Goal: Task Accomplishment & Management: Manage account settings

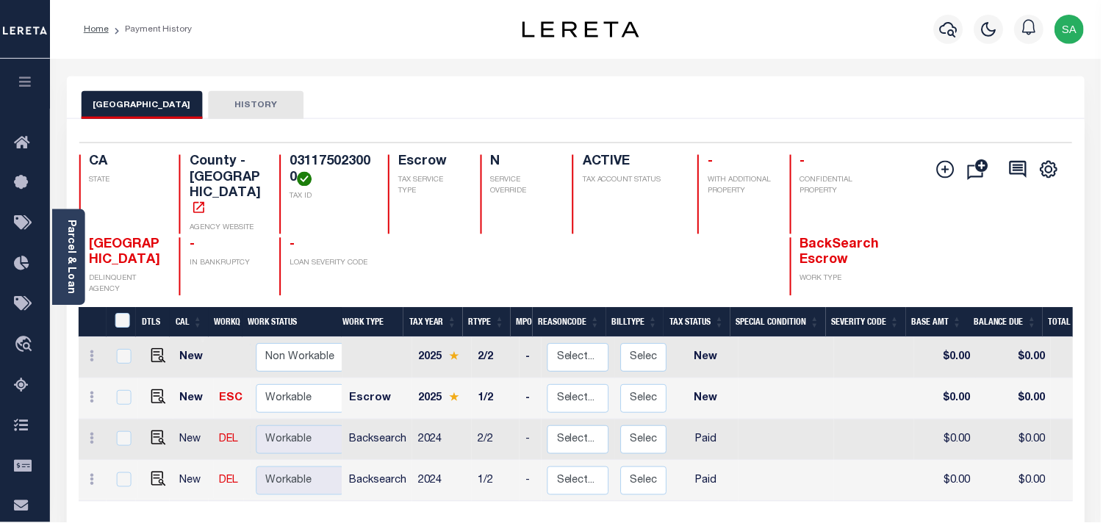
click at [950, 32] on icon "button" at bounding box center [950, 30] width 18 height 18
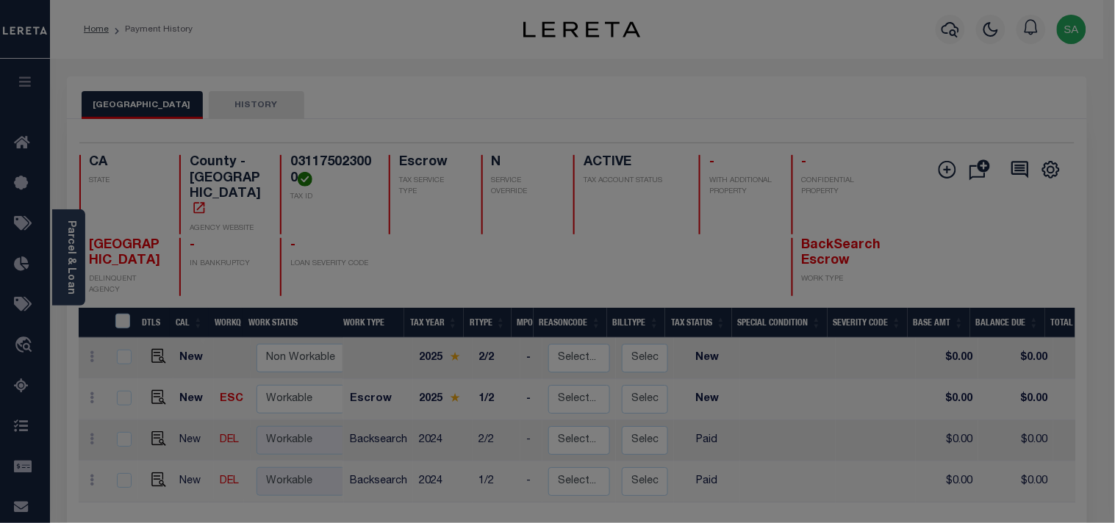
click at [0, 0] on input "text" at bounding box center [0, 0] width 0 height 0
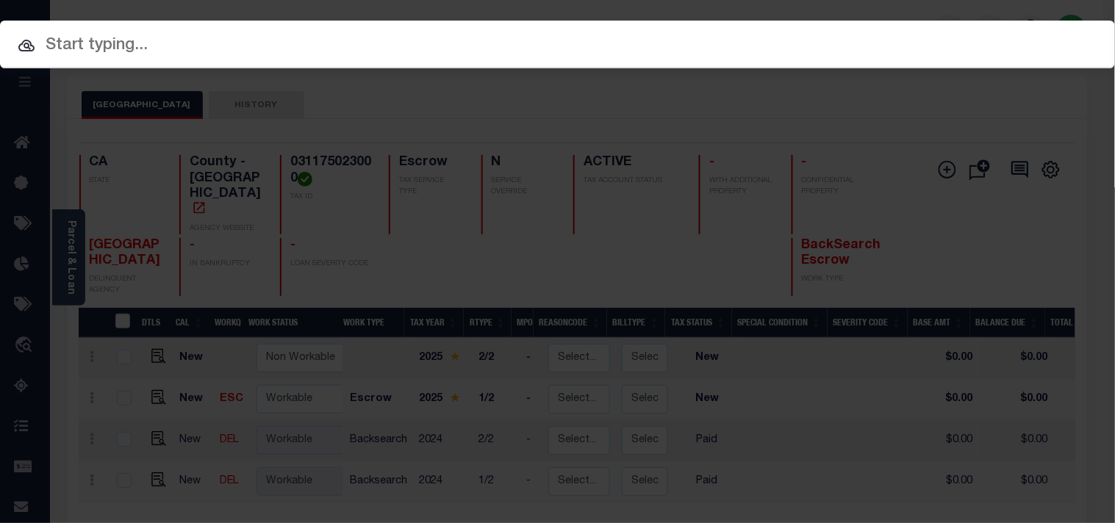
paste input "19732"
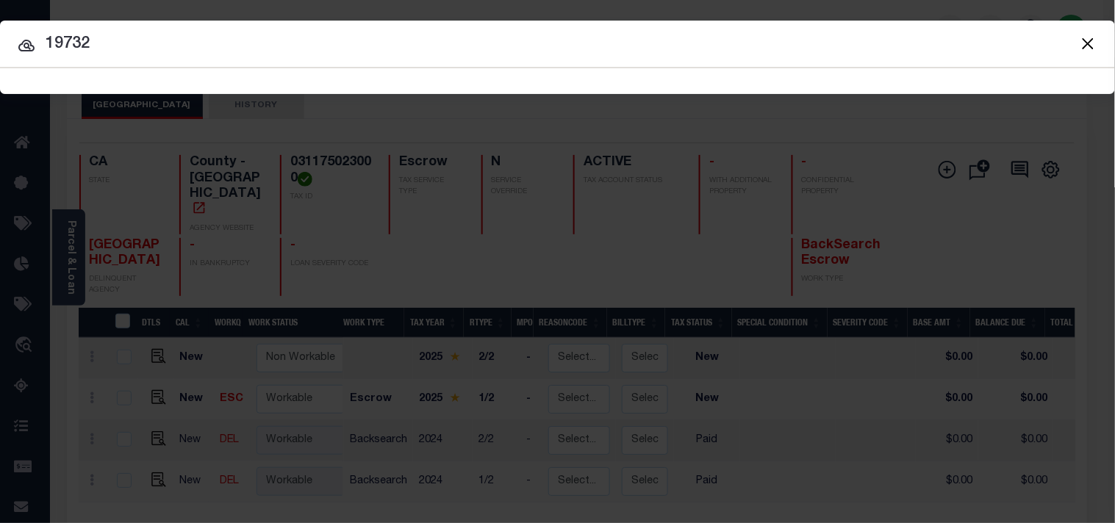
type input "19732"
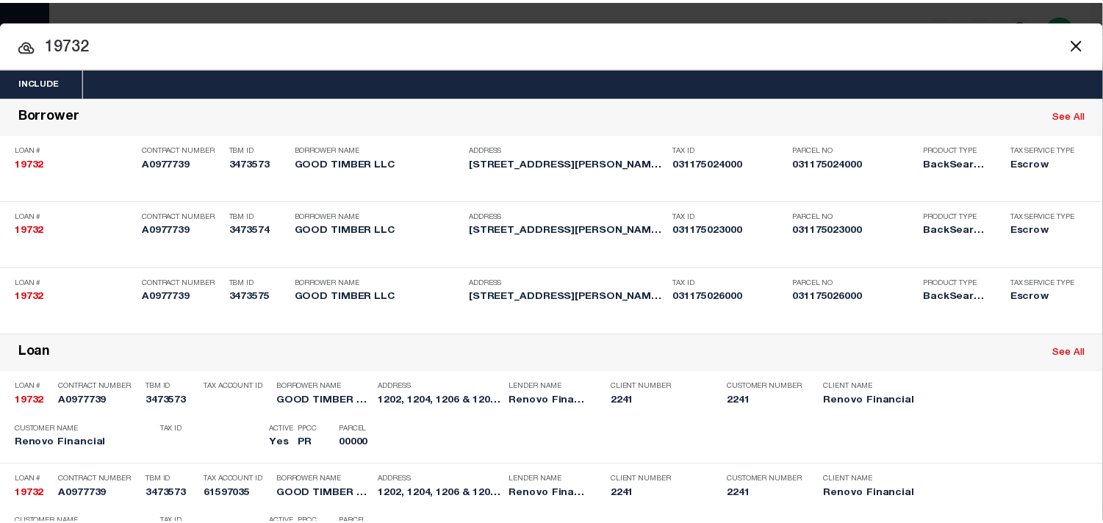
scroll to position [356, 0]
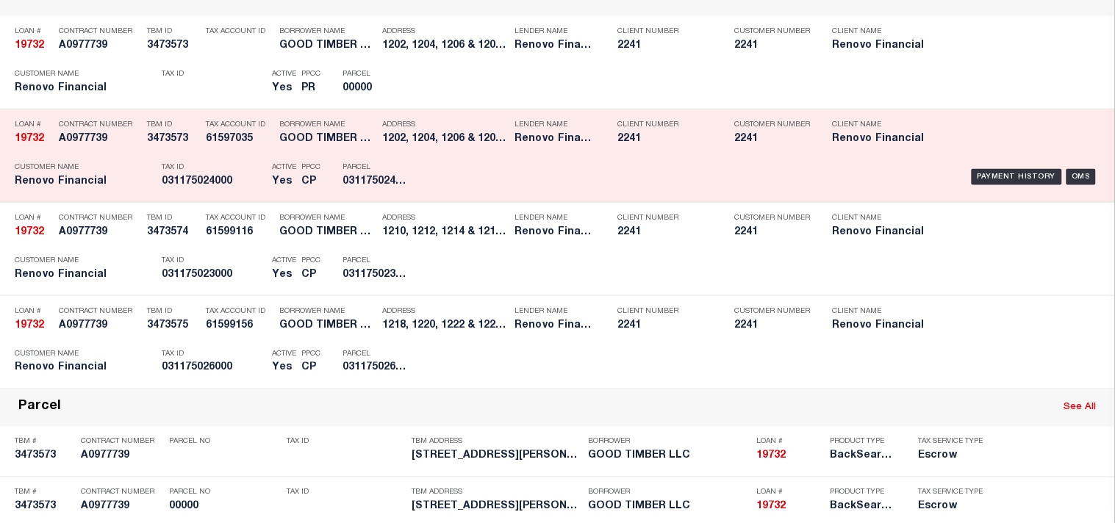
click at [490, 156] on div "Address 1202, 1204, 1206 & 1208 Franzel..." at bounding box center [444, 134] width 125 height 43
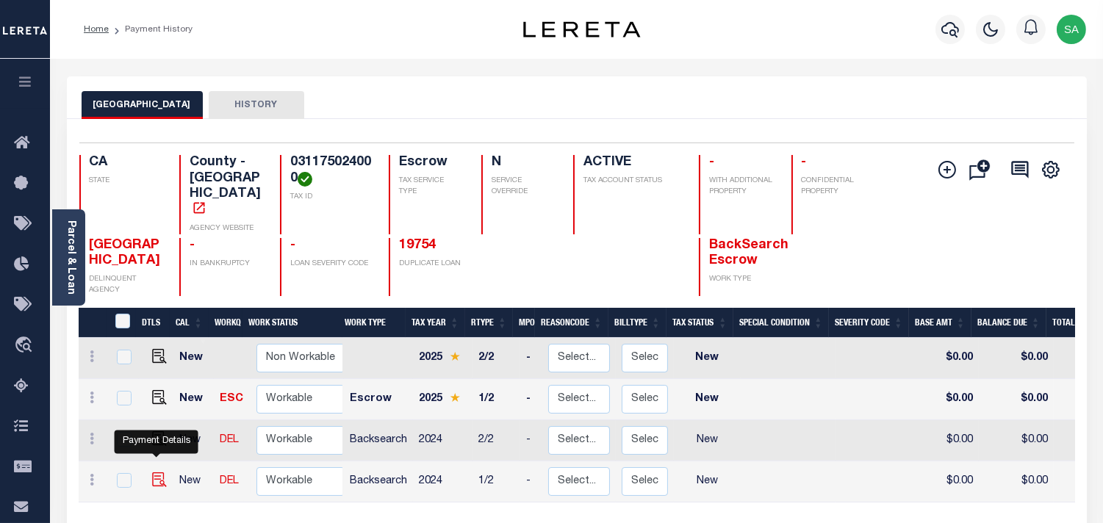
click at [157, 473] on img "" at bounding box center [159, 480] width 15 height 15
checkbox input "true"
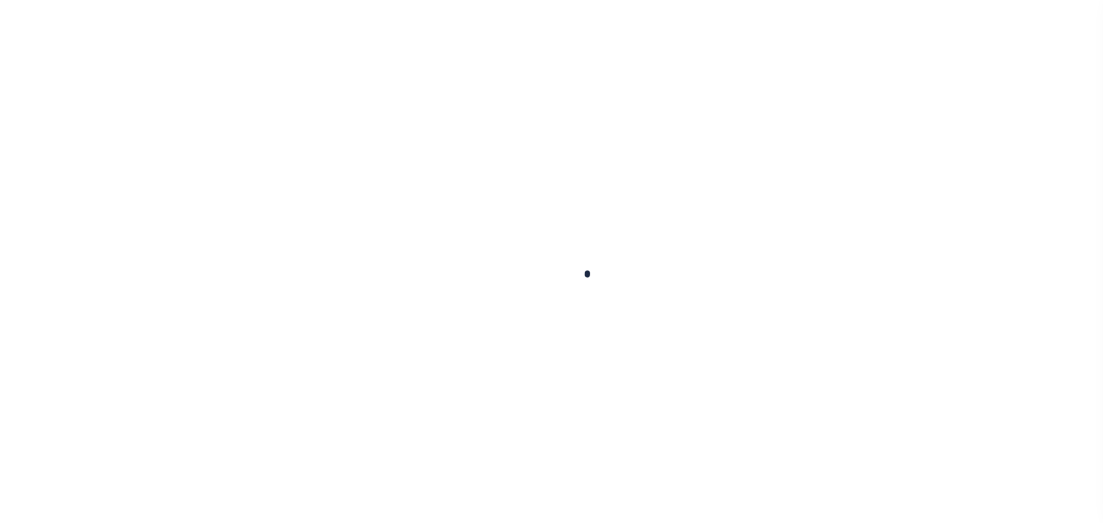
checkbox input "false"
type input "[DATE]"
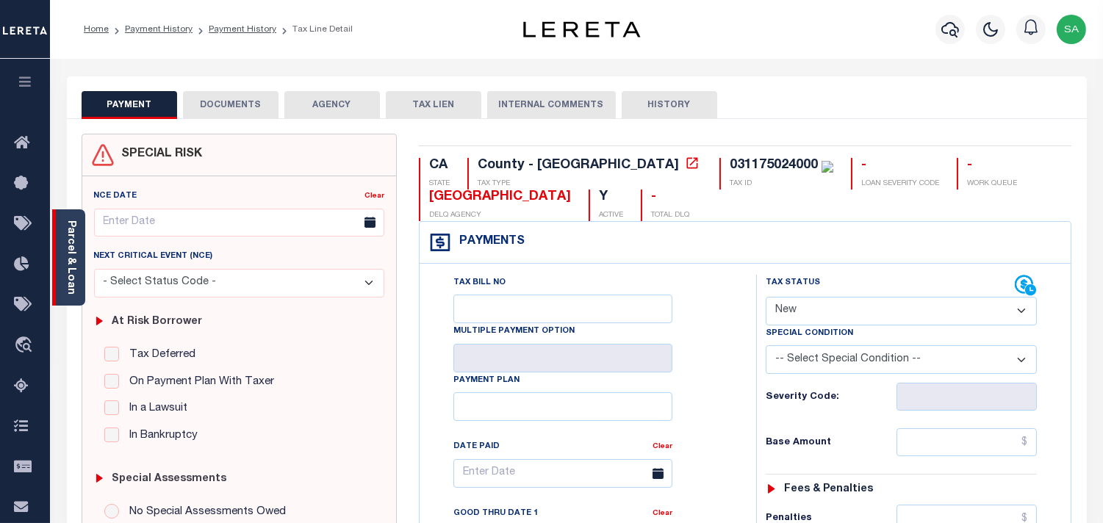
click at [74, 223] on link "Parcel & Loan" at bounding box center [70, 257] width 10 height 74
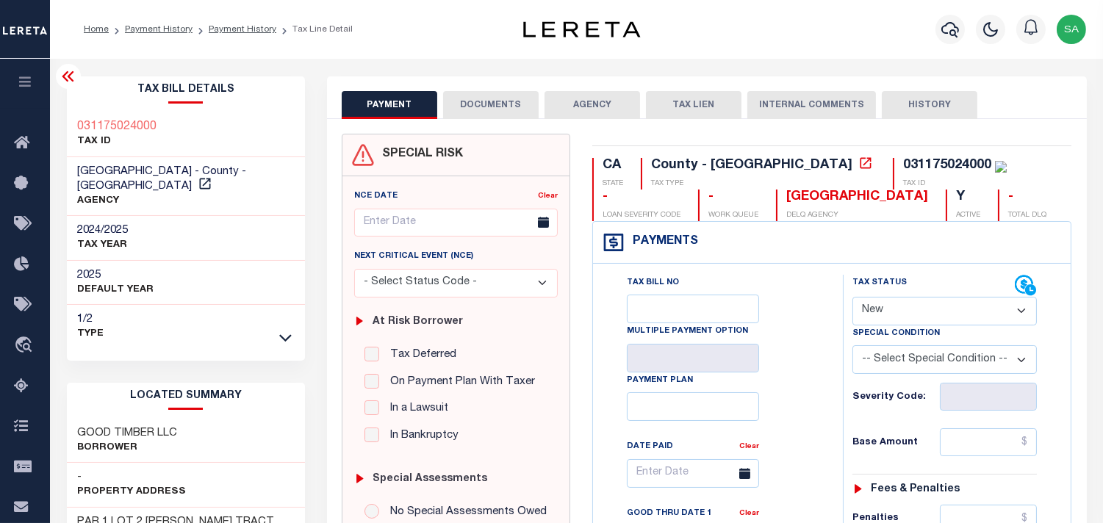
drag, startPoint x: 884, startPoint y: 313, endPoint x: 884, endPoint y: 324, distance: 11.0
click at [884, 313] on select "- Select Status Code - Open Due/Unpaid Paid Incomplete No Tax Due Internal Refu…" at bounding box center [944, 311] width 184 height 29
select select "PYD"
click at [852, 298] on select "- Select Status Code - Open Due/Unpaid Paid Incomplete No Tax Due Internal Refu…" at bounding box center [944, 311] width 184 height 29
type input "[DATE]"
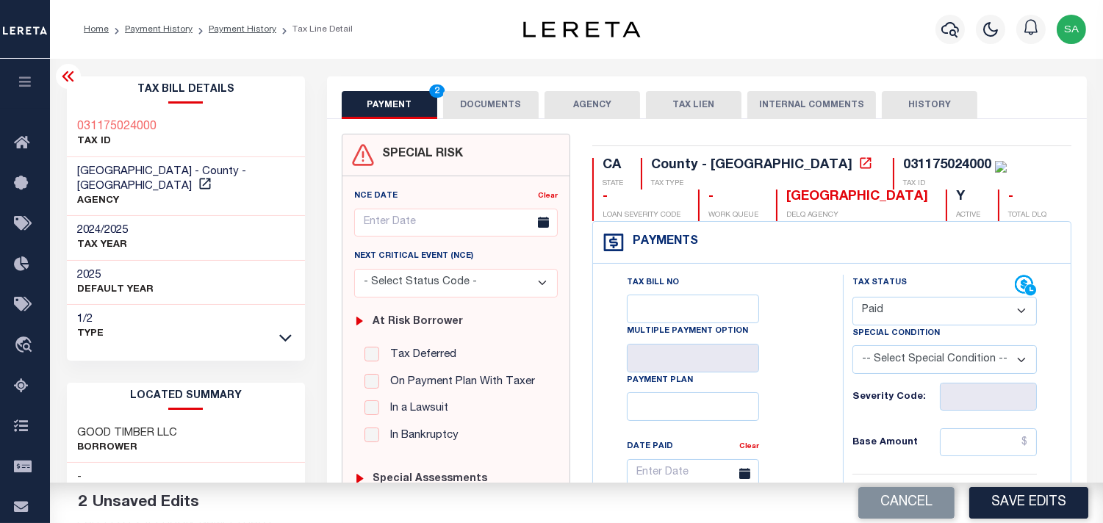
click at [487, 112] on button "DOCUMENTS" at bounding box center [491, 105] width 96 height 28
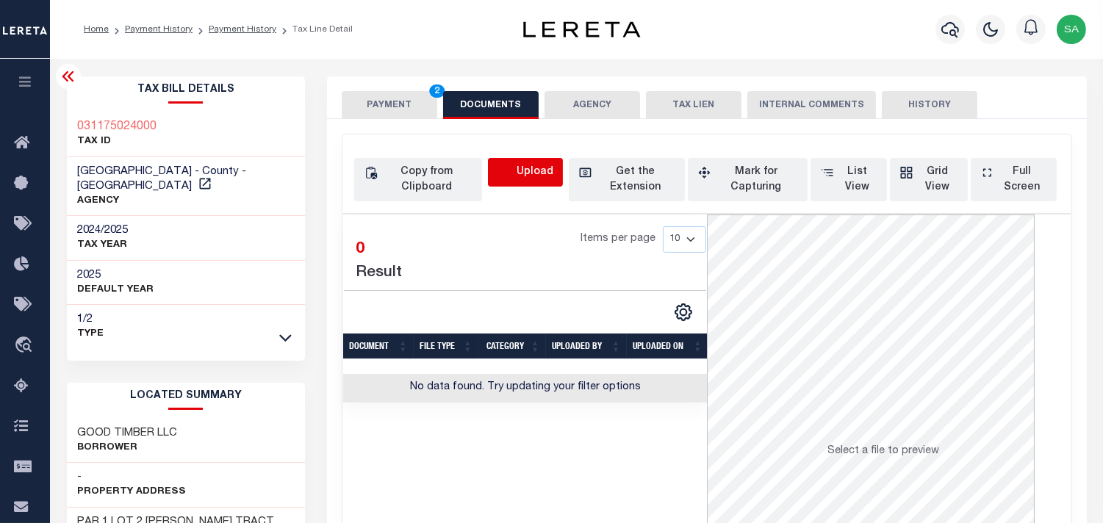
click at [511, 165] on icon "button" at bounding box center [506, 173] width 16 height 16
select select "POP"
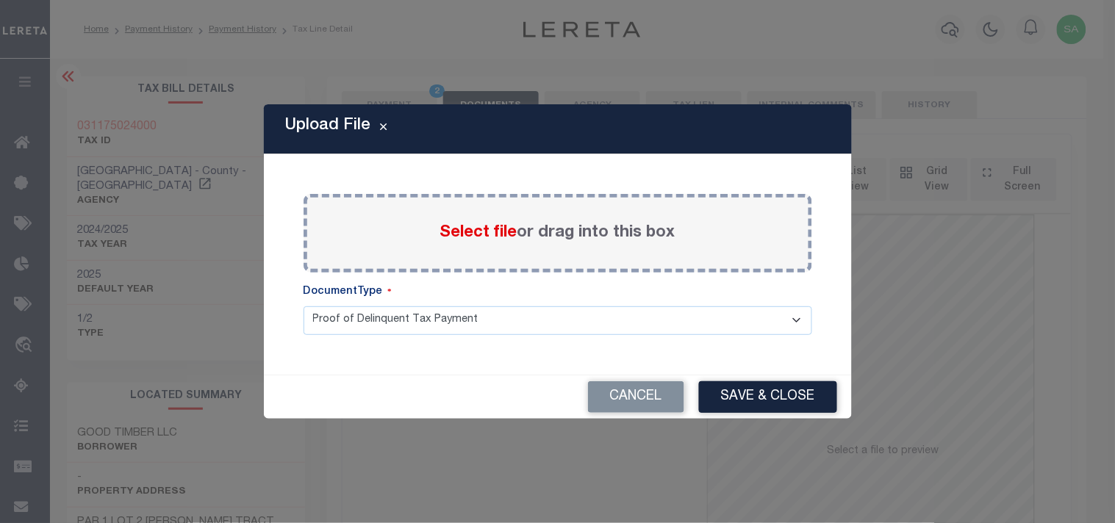
click at [493, 237] on span "Select file" at bounding box center [478, 233] width 77 height 16
click at [0, 0] on input "Select file or drag into this box" at bounding box center [0, 0] width 0 height 0
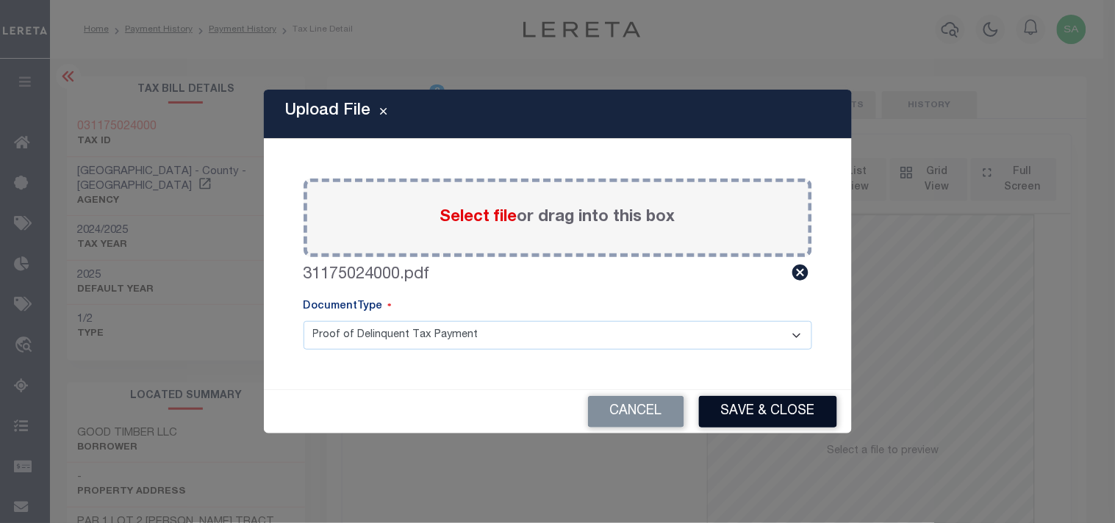
click at [777, 403] on button "Save & Close" at bounding box center [768, 412] width 138 height 32
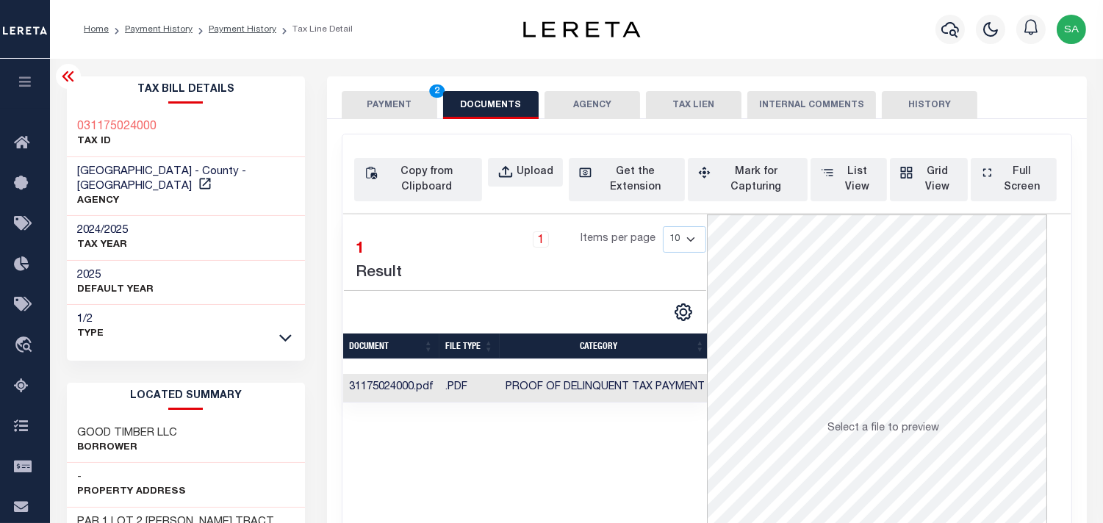
click at [400, 108] on button "PAYMENT 2" at bounding box center [390, 105] width 96 height 28
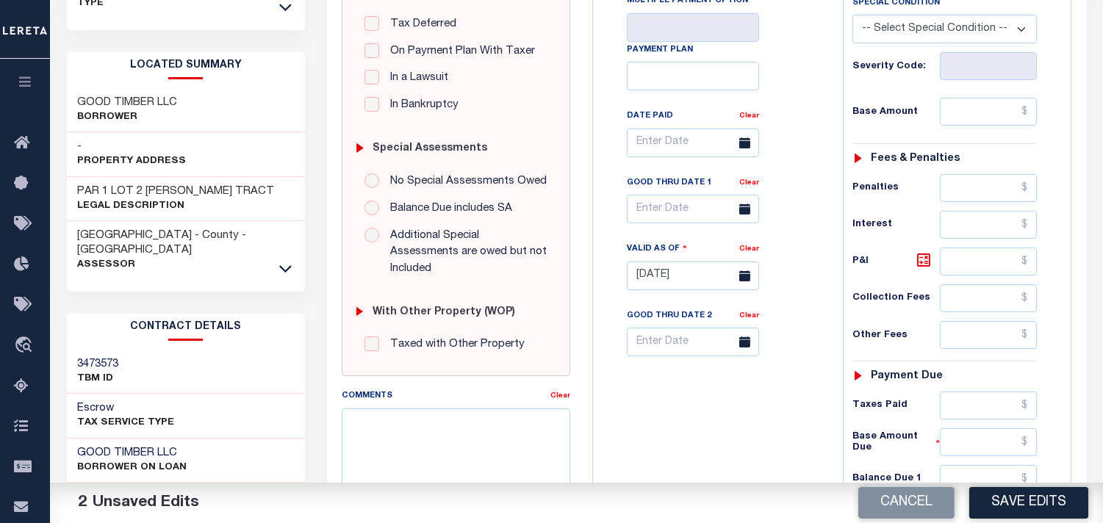
scroll to position [489, 0]
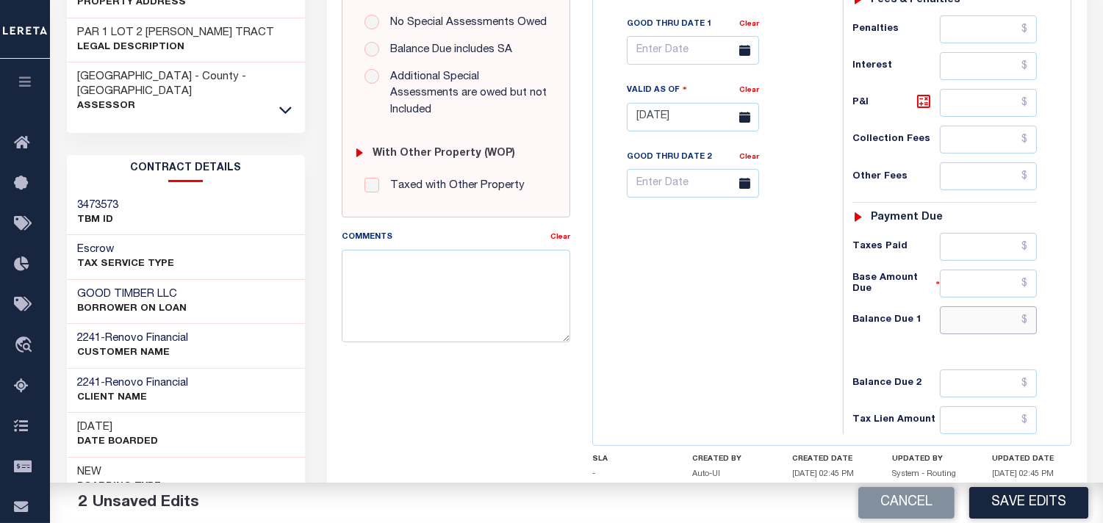
click at [1024, 331] on input "text" at bounding box center [988, 320] width 97 height 28
type input "$0.00"
click at [698, 340] on div "Tax Bill No Multiple Payment Option Payment Plan Clear" at bounding box center [714, 109] width 235 height 649
click at [454, 285] on textarea "Comments" at bounding box center [456, 296] width 229 height 93
paste textarea "Information Taken verbally from Aaron."
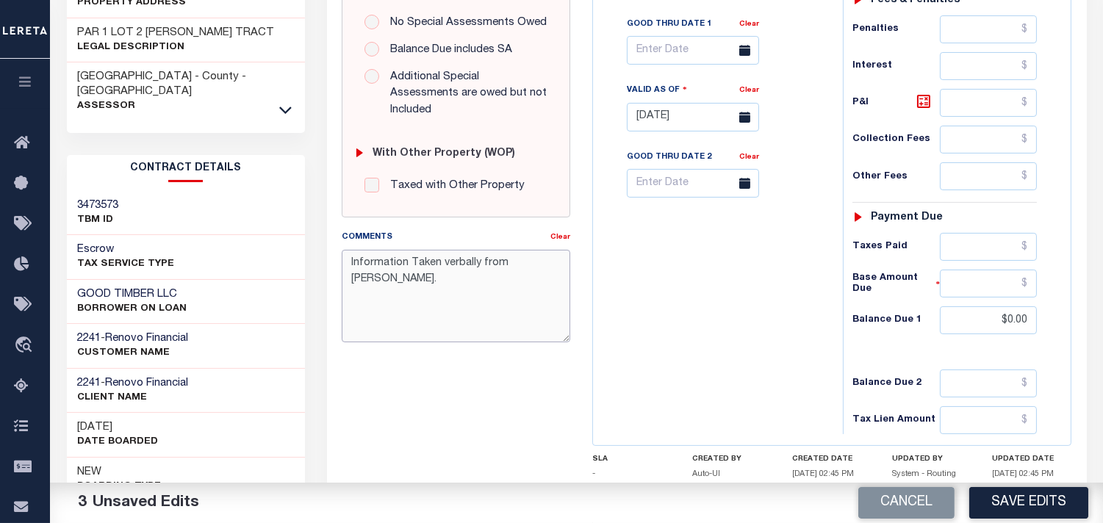
click at [428, 250] on textarea "Information Taken verbally from Aaron." at bounding box center [456, 296] width 229 height 93
drag, startPoint x: 428, startPoint y: 247, endPoint x: 452, endPoint y: 298, distance: 56.6
click at [428, 250] on textarea "Information Taken verbally from Aaron." at bounding box center [456, 296] width 229 height 93
click at [546, 251] on textarea "Information Confirmed verbally from Aaron." at bounding box center [456, 296] width 229 height 93
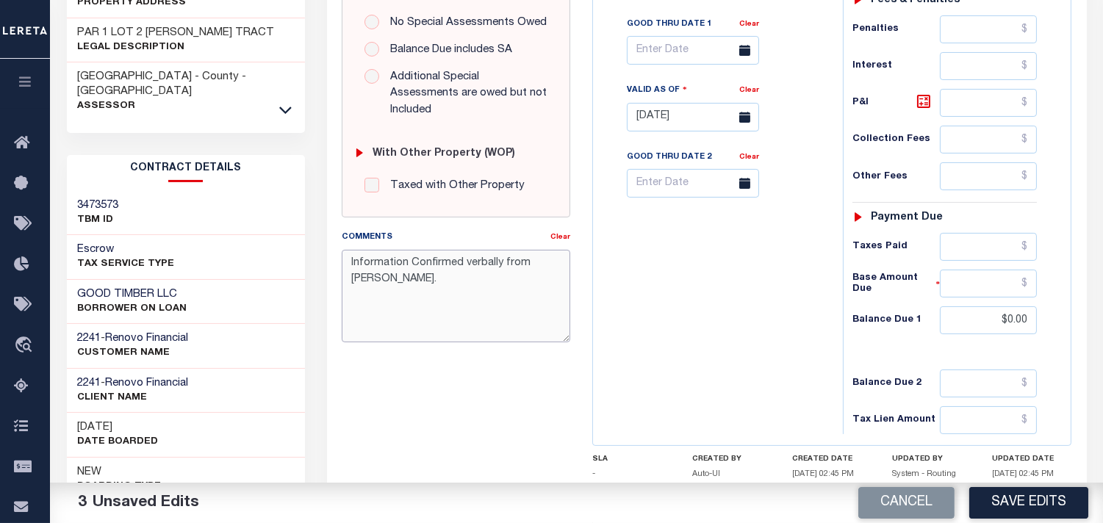
drag, startPoint x: 425, startPoint y: 282, endPoint x: 340, endPoint y: 248, distance: 91.0
click at [340, 248] on div "Comments Clear Information Confirmed verbally from Christy." at bounding box center [456, 291] width 251 height 125
type textarea "Information Confirmed verbally from Christy."
click at [664, 284] on div "Tax Bill No Multiple Payment Option Payment Plan Clear" at bounding box center [714, 109] width 235 height 649
click at [1033, 501] on button "Save Edits" at bounding box center [1028, 503] width 119 height 32
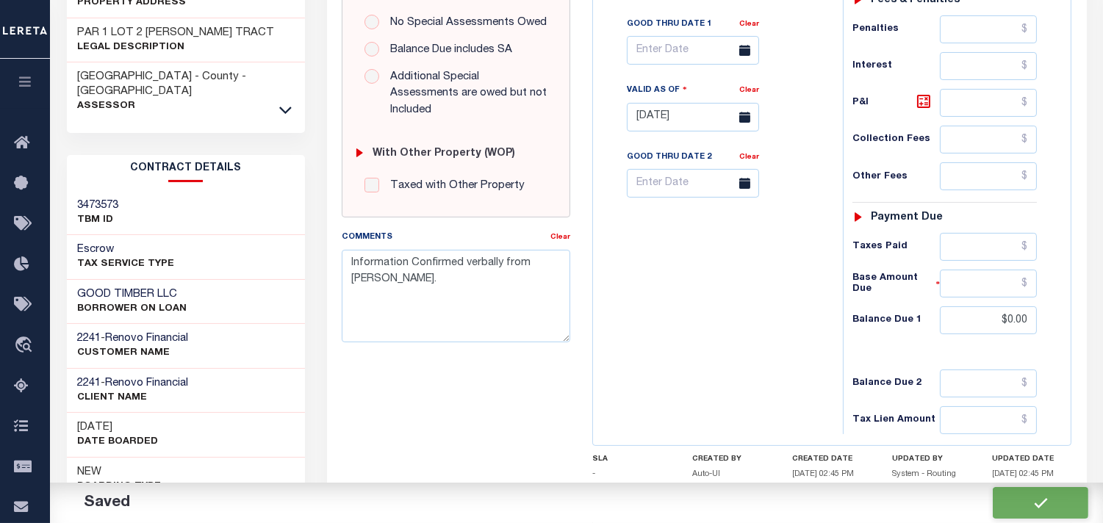
checkbox input "false"
type input "$0"
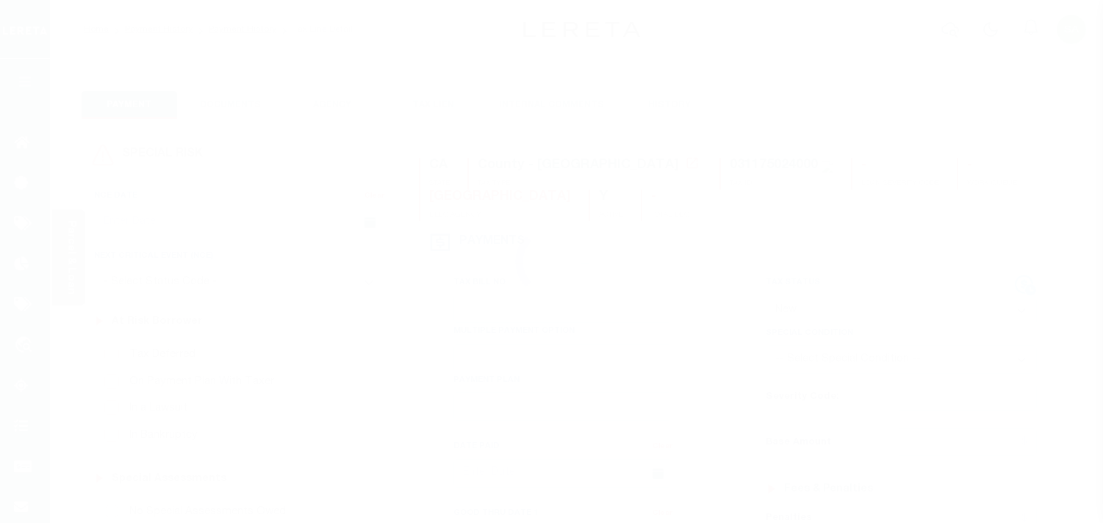
select select "NW2"
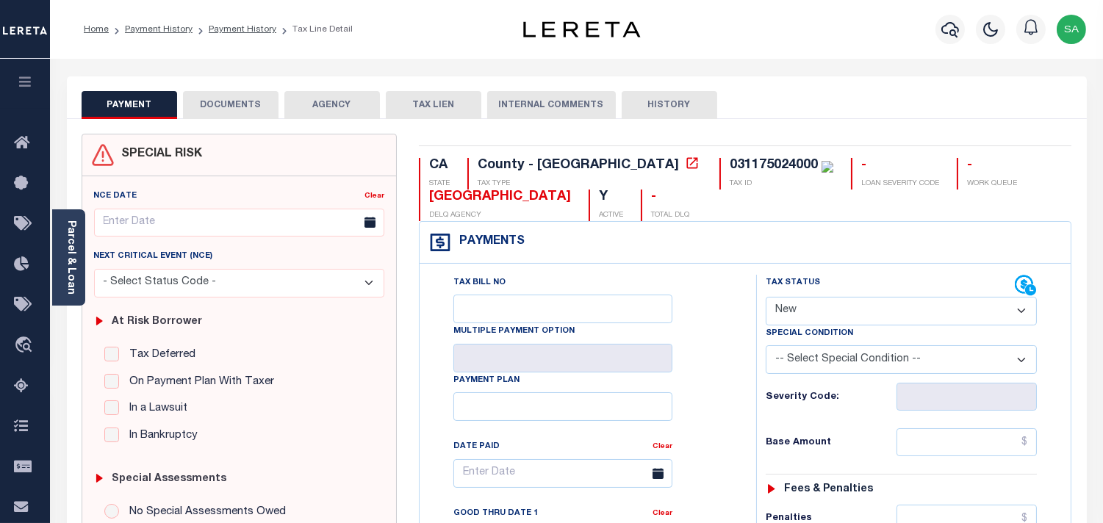
scroll to position [408, 0]
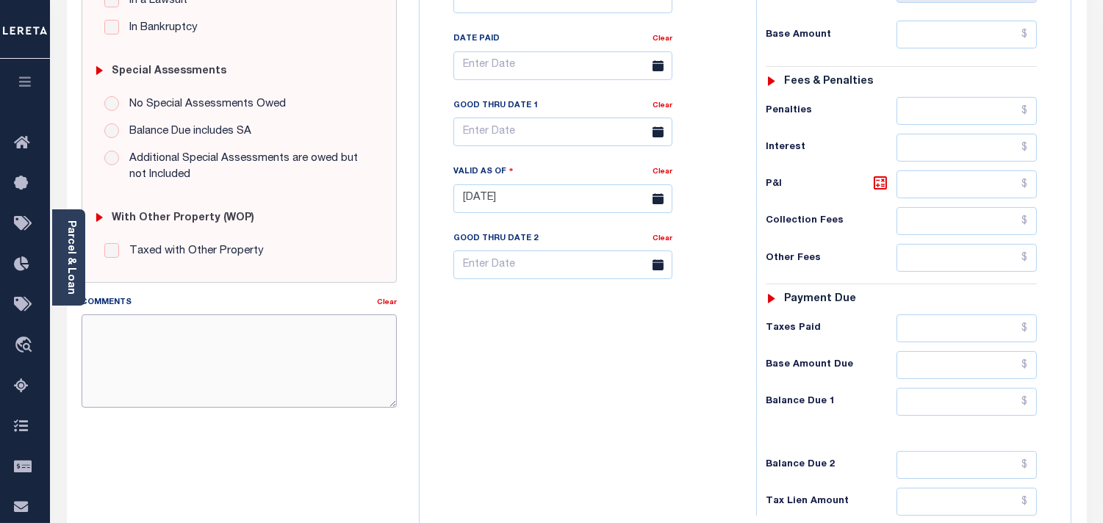
click at [275, 341] on textarea "Comments" at bounding box center [239, 361] width 315 height 93
paste textarea "Information Confirmed verbally from Christy."
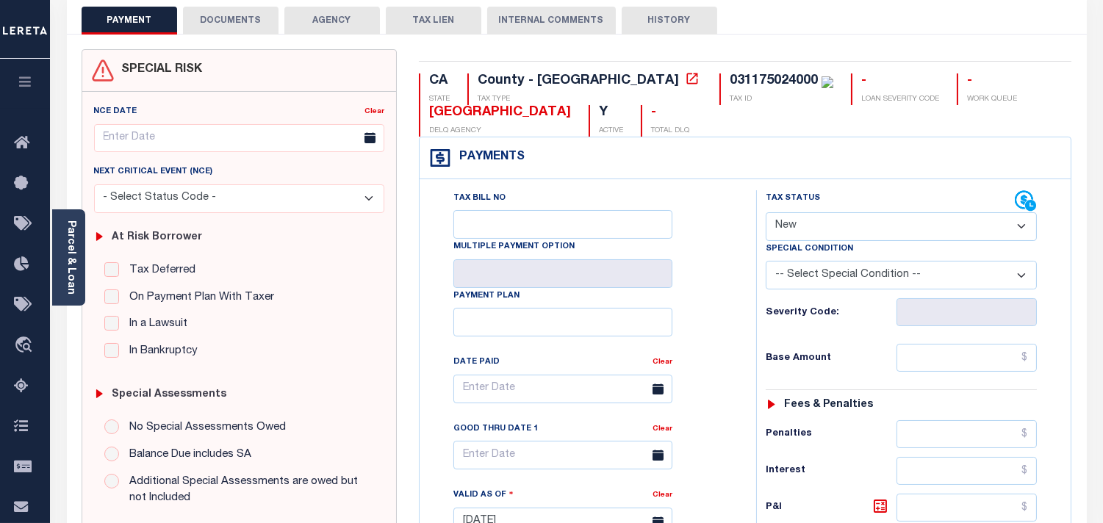
scroll to position [82, 0]
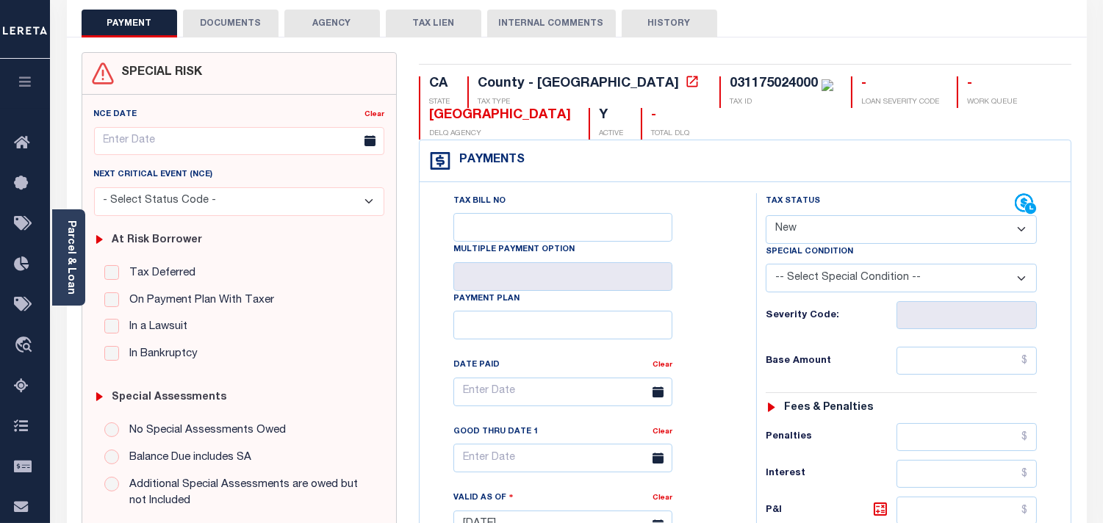
type textarea "Information Confirmed verbally from Christy."
type input "[DATE]"
drag, startPoint x: 841, startPoint y: 230, endPoint x: 836, endPoint y: 241, distance: 12.2
click at [840, 230] on select "- Select Status Code - Open Due/Unpaid Paid Incomplete No Tax Due Internal Refu…" at bounding box center [901, 229] width 271 height 29
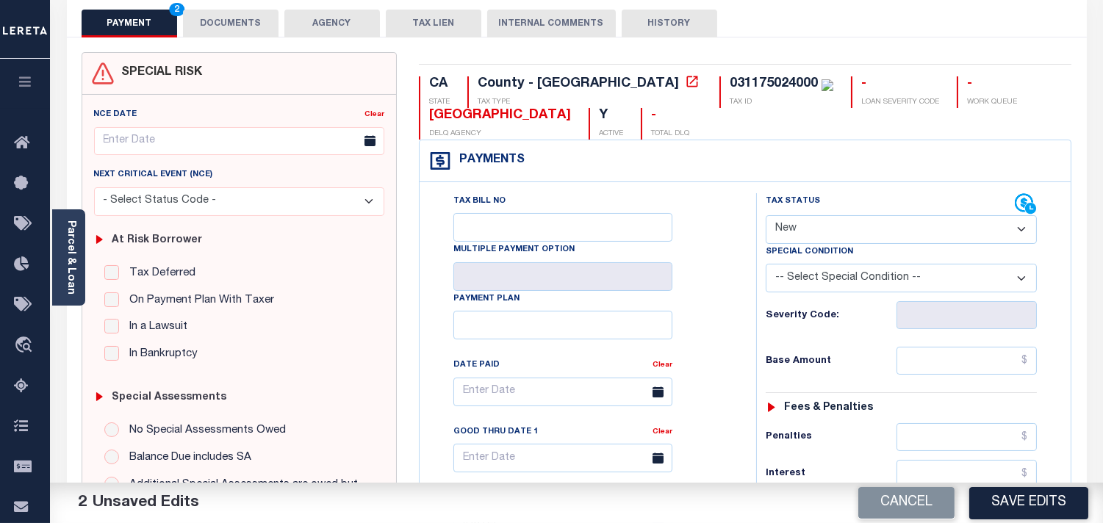
select select "PYD"
click at [766, 216] on select "- Select Status Code - Open Due/Unpaid Paid Incomplete No Tax Due Internal Refu…" at bounding box center [901, 229] width 271 height 29
click at [73, 257] on link "Parcel & Loan" at bounding box center [70, 257] width 10 height 74
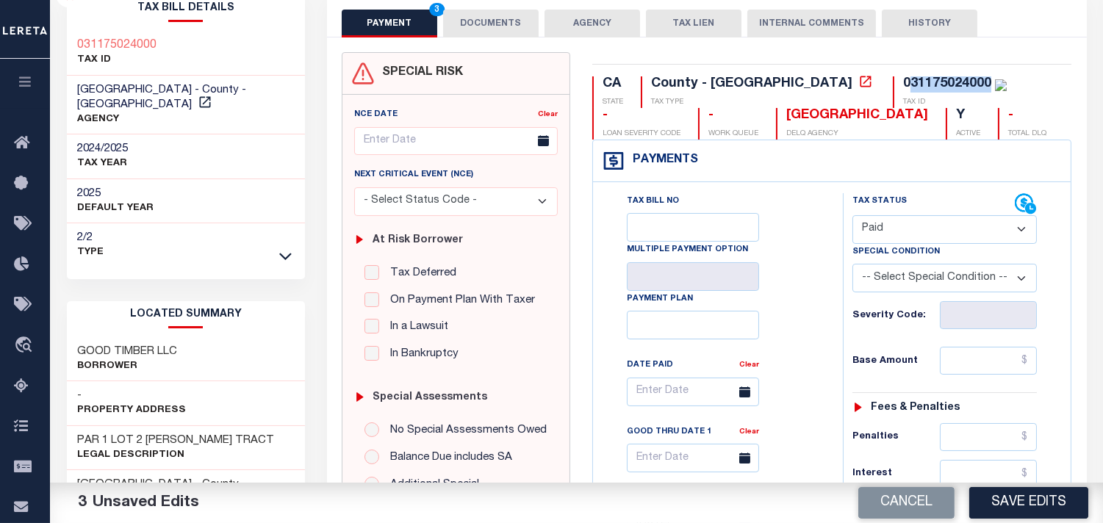
drag, startPoint x: 785, startPoint y: 85, endPoint x: 865, endPoint y: 79, distance: 80.3
click at [903, 79] on div "031175024000" at bounding box center [947, 83] width 88 height 13
copy div "31175024000"
click at [500, 17] on button "DOCUMENTS" at bounding box center [491, 24] width 96 height 28
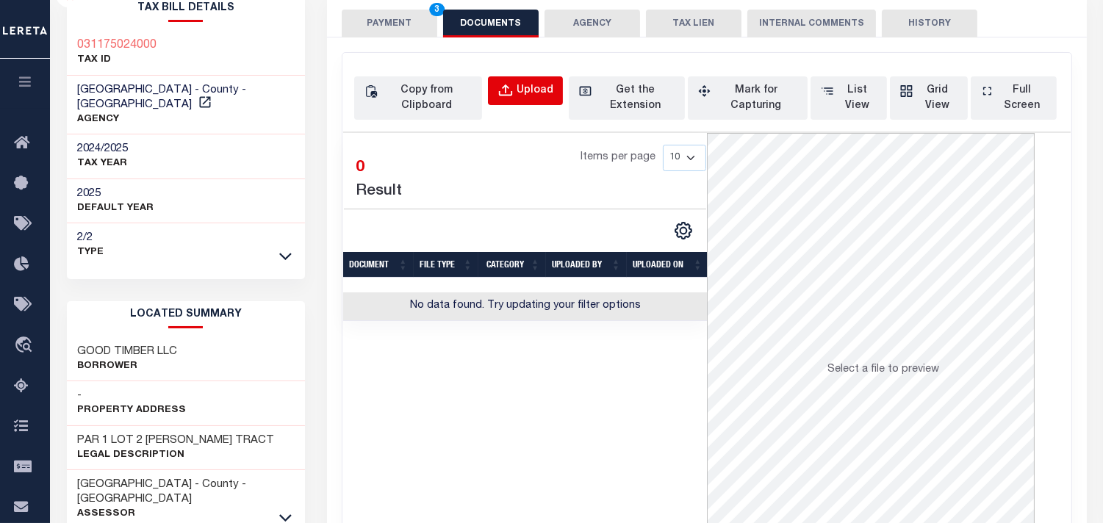
click at [522, 98] on div "Upload" at bounding box center [535, 91] width 37 height 16
select select "POP"
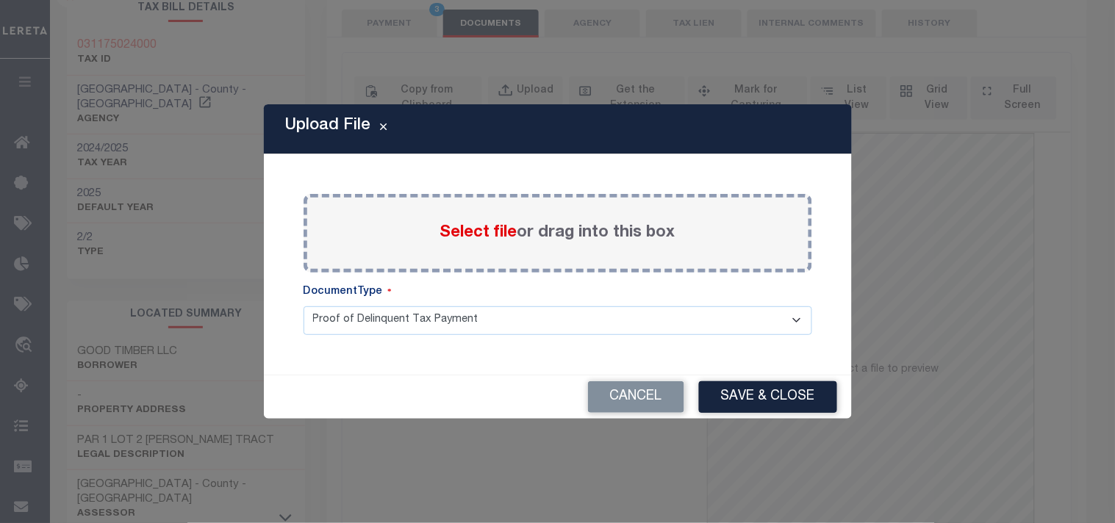
click at [466, 239] on span "Select file" at bounding box center [478, 233] width 77 height 16
click at [0, 0] on input "Select file or drag into this box" at bounding box center [0, 0] width 0 height 0
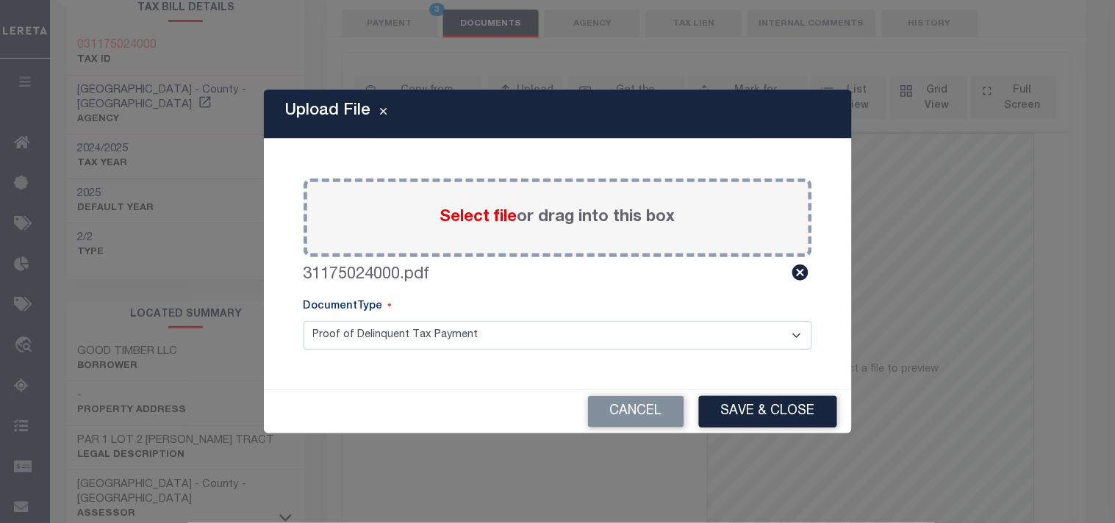
click at [856, 425] on div "Upload File Paste copied image or file into this box Select file or drag into t…" at bounding box center [557, 261] width 1115 height 523
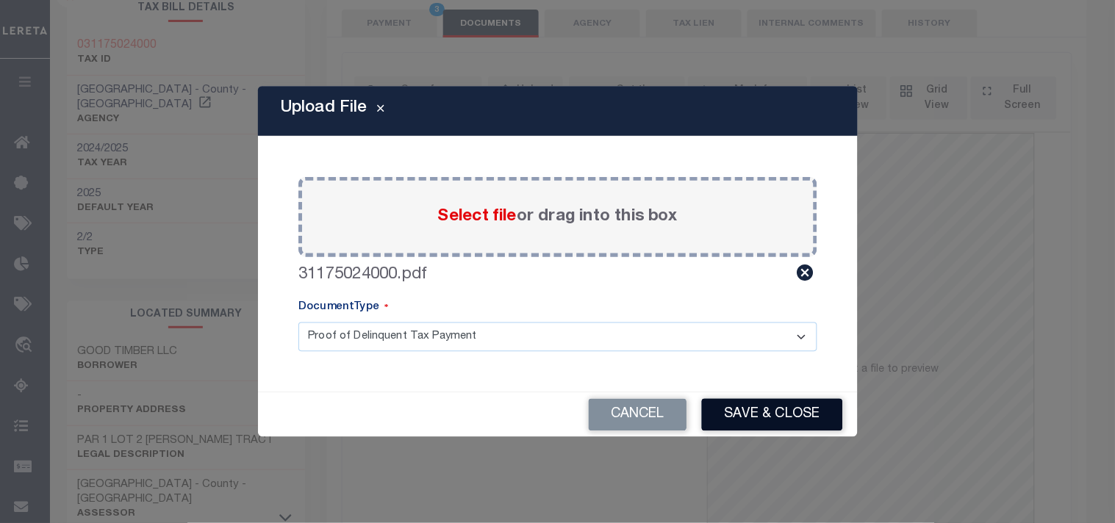
click at [787, 412] on button "Save & Close" at bounding box center [771, 415] width 141 height 32
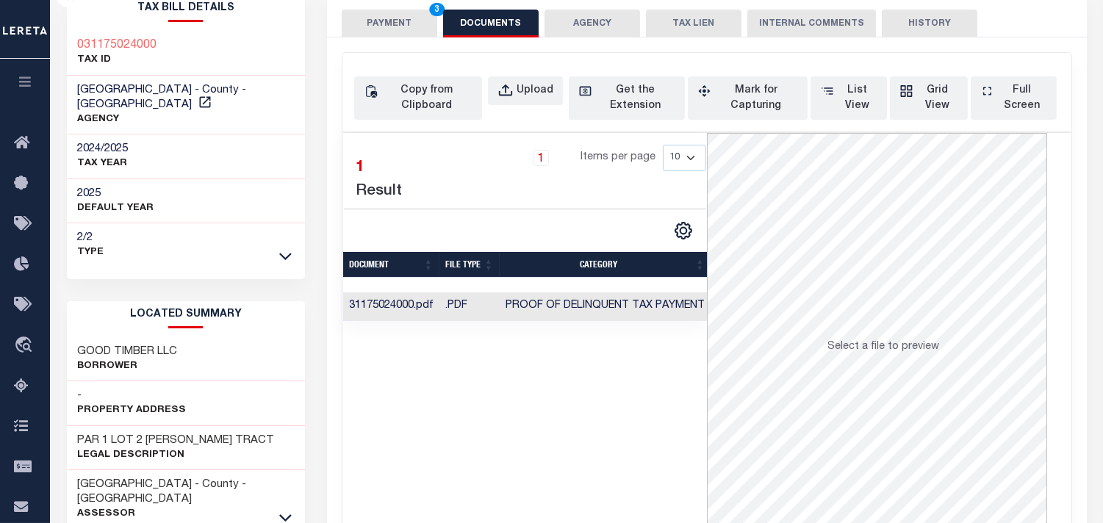
click at [399, 24] on button "PAYMENT 3" at bounding box center [390, 24] width 96 height 28
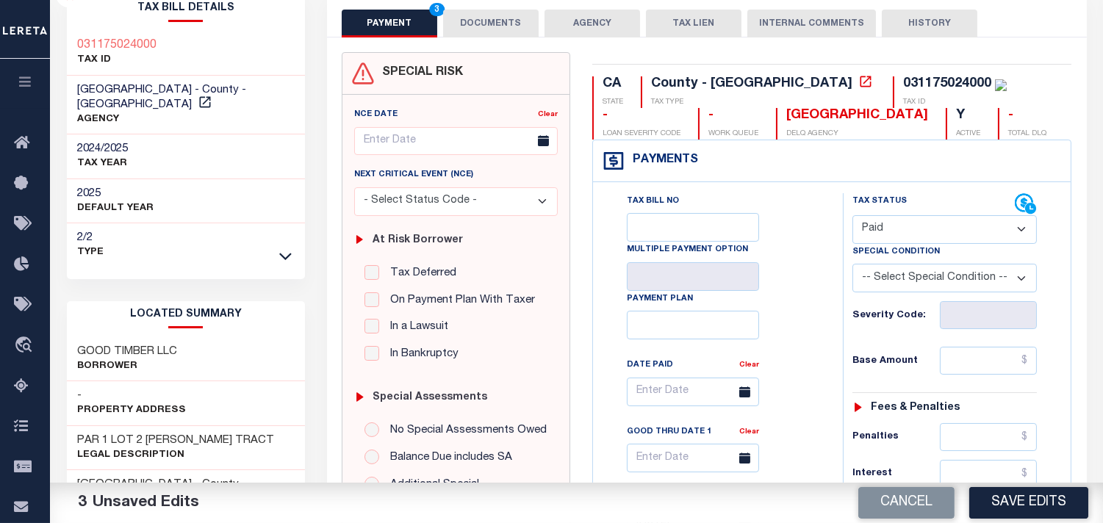
scroll to position [408, 0]
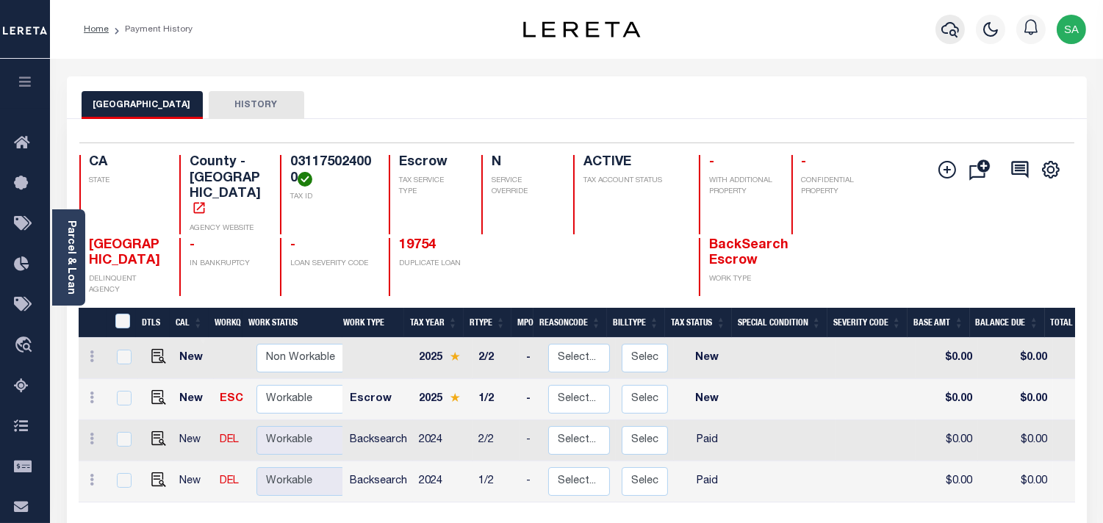
click at [954, 38] on icon "button" at bounding box center [950, 30] width 18 height 18
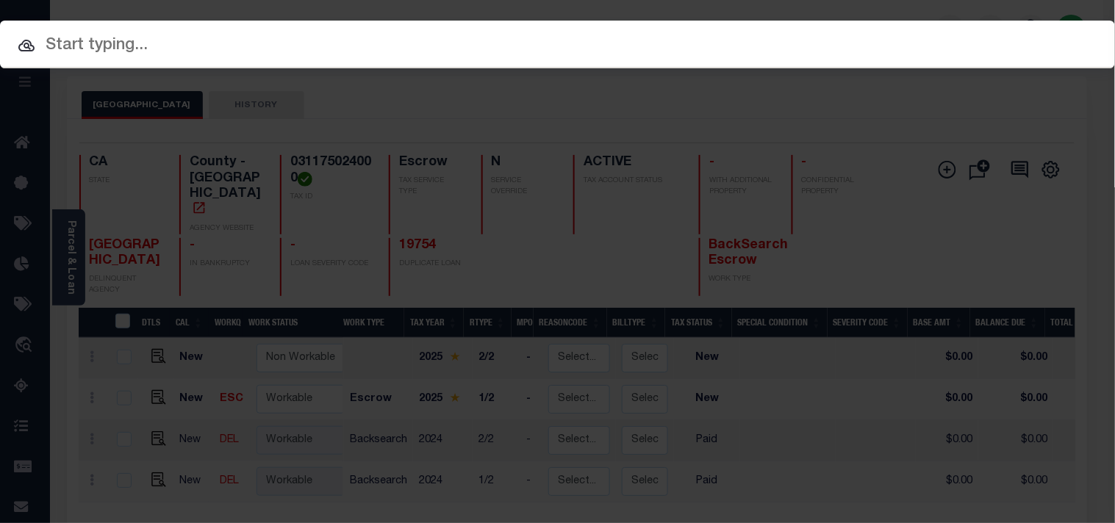
click at [916, 45] on div "Include Loans TBM Customers Borrowers Payments (Lender Non-Disb) Payments (Lend…" at bounding box center [557, 45] width 1115 height 48
paste input "19732"
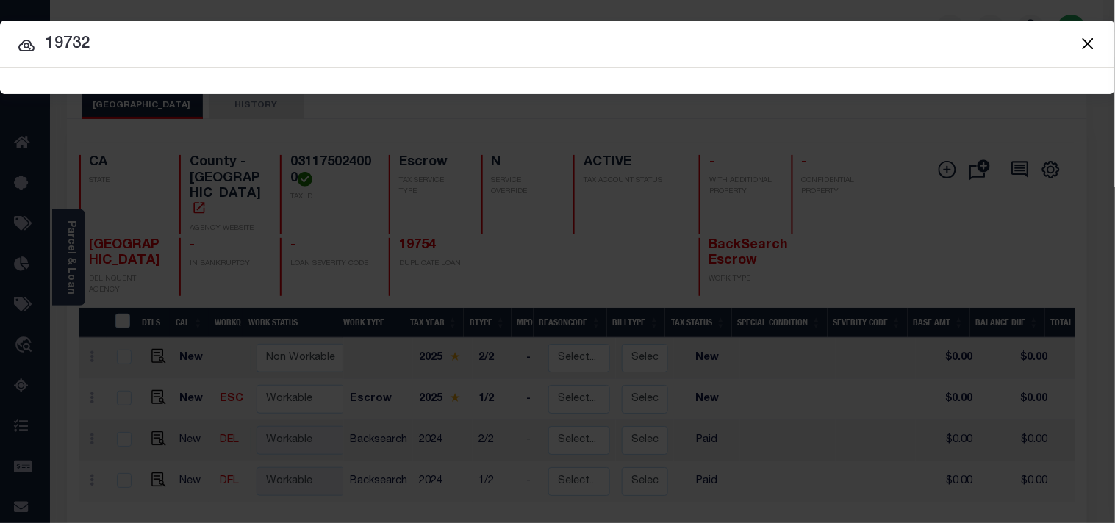
type input "19732"
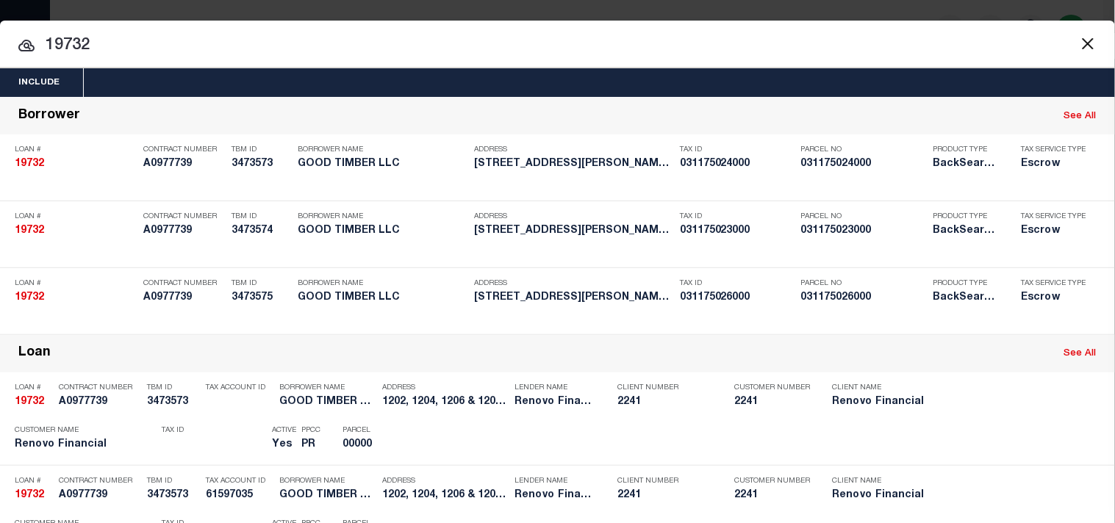
scroll to position [544, 0]
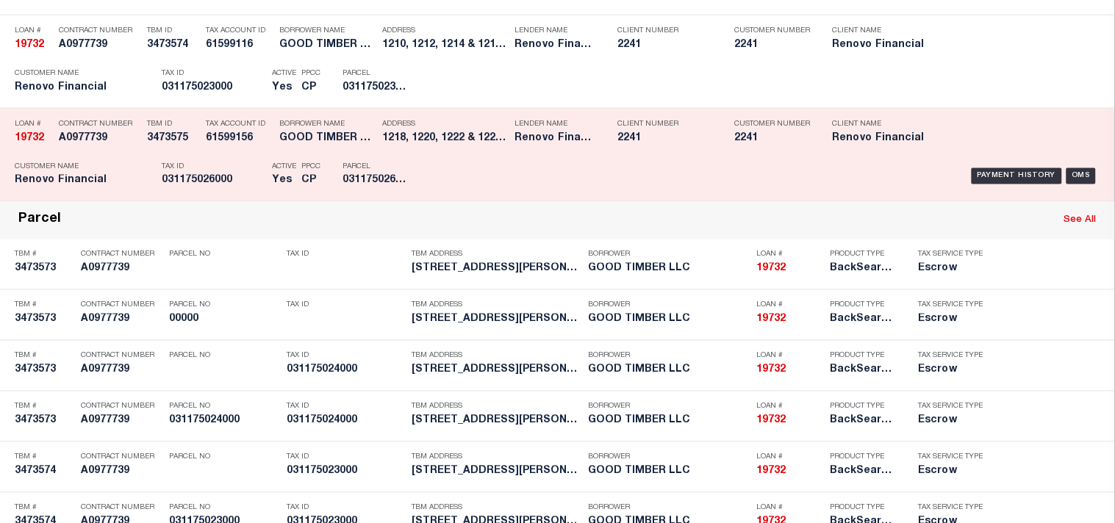
click at [464, 155] on div "Address 1218, 1220, 1222 & 1224 [PERSON_NAME]..." at bounding box center [444, 133] width 125 height 43
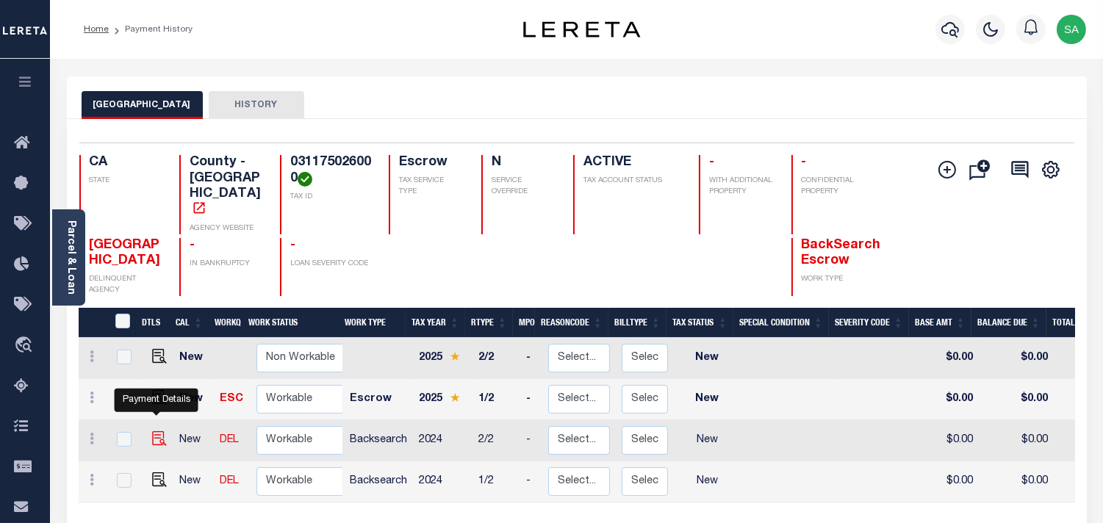
click at [159, 431] on img "" at bounding box center [159, 438] width 15 height 15
checkbox input "true"
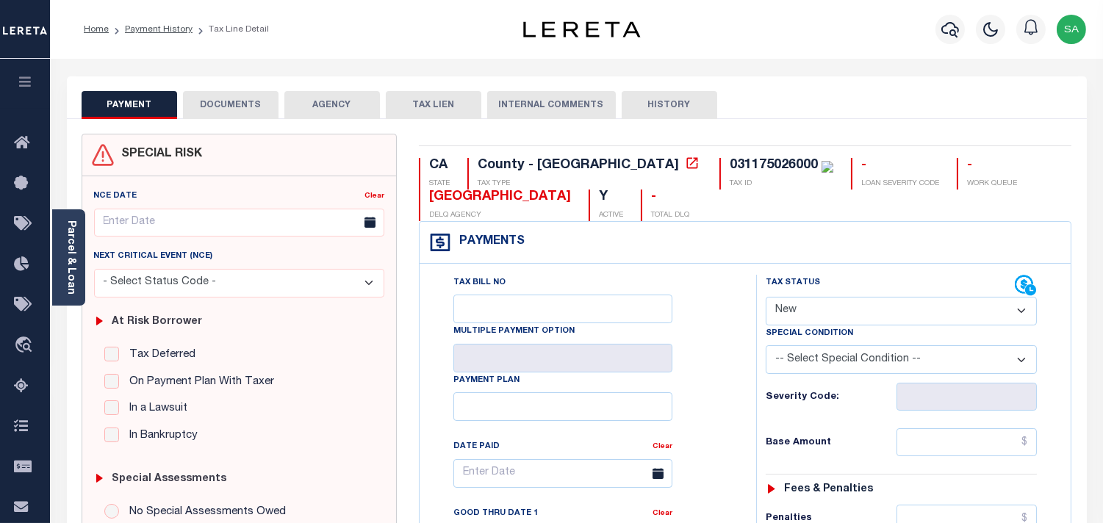
drag, startPoint x: 809, startPoint y: 299, endPoint x: 810, endPoint y: 321, distance: 22.1
click at [810, 304] on select "- Select Status Code - Open Due/Unpaid Paid Incomplete No Tax Due Internal Refu…" at bounding box center [901, 311] width 271 height 29
select select "PYD"
click at [766, 298] on select "- Select Status Code - Open Due/Unpaid Paid Incomplete No Tax Due Internal Refu…" at bounding box center [901, 311] width 271 height 29
type input "09/04/2025"
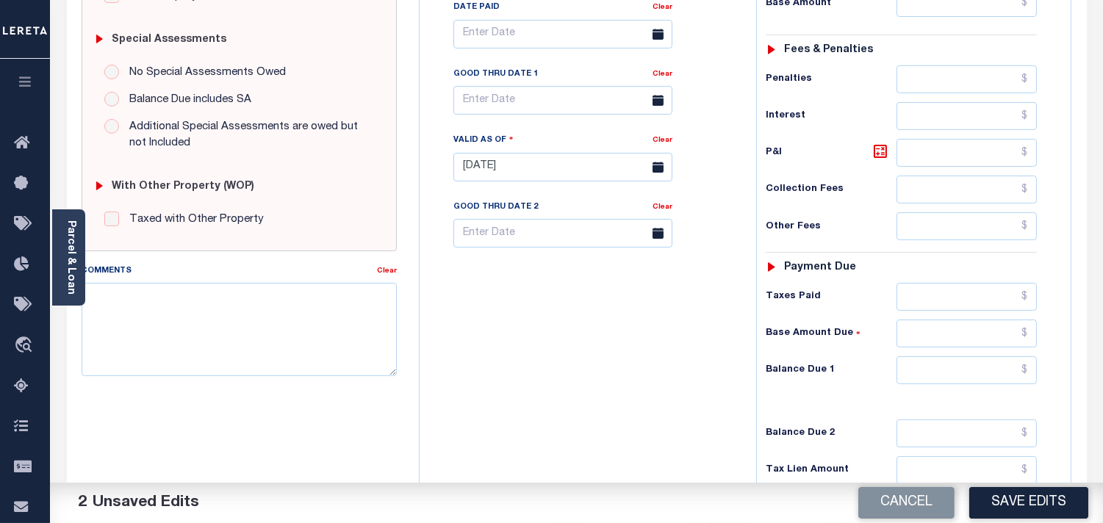
scroll to position [592, 0]
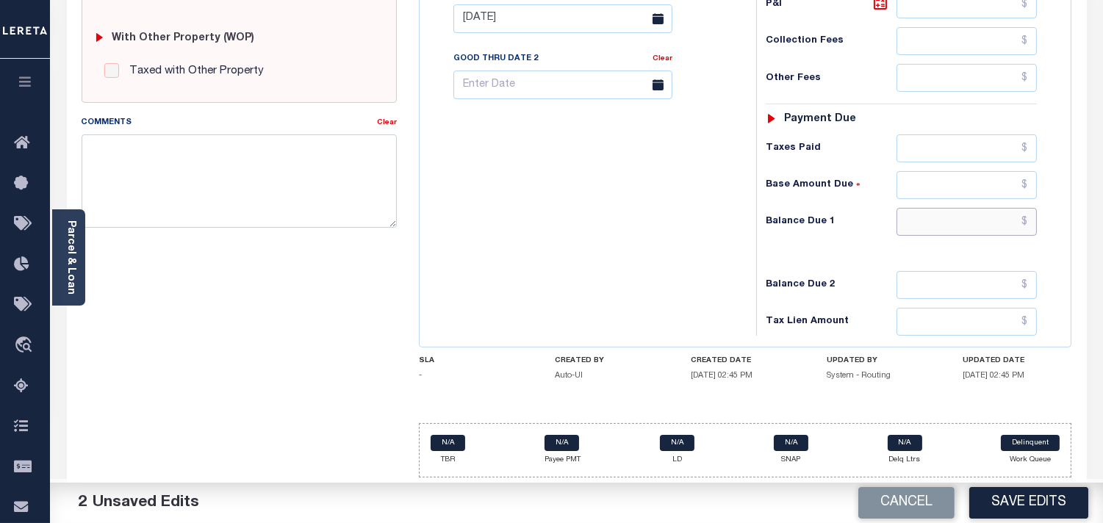
click at [969, 213] on input "text" at bounding box center [967, 222] width 140 height 28
type input "$0.00"
click at [681, 272] on div "Tax Bill No Multiple Payment Option Payment Plan Clear" at bounding box center [584, 11] width 322 height 649
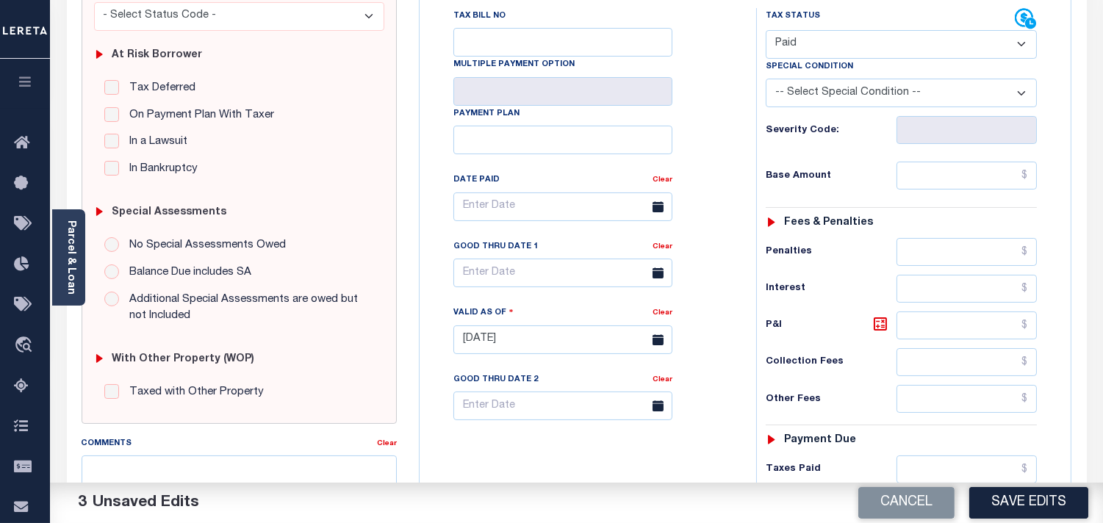
scroll to position [20, 0]
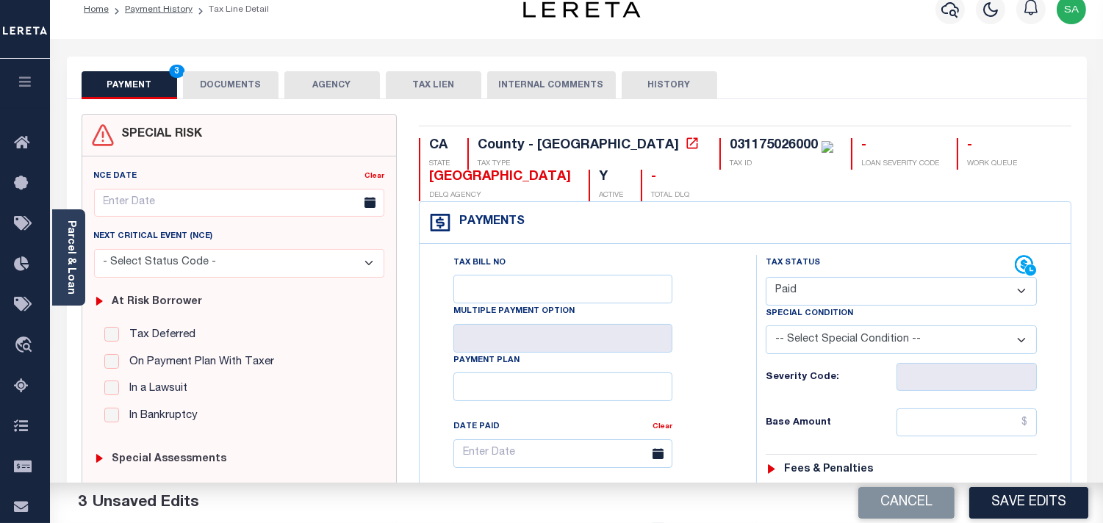
click at [233, 91] on button "DOCUMENTS" at bounding box center [231, 85] width 96 height 28
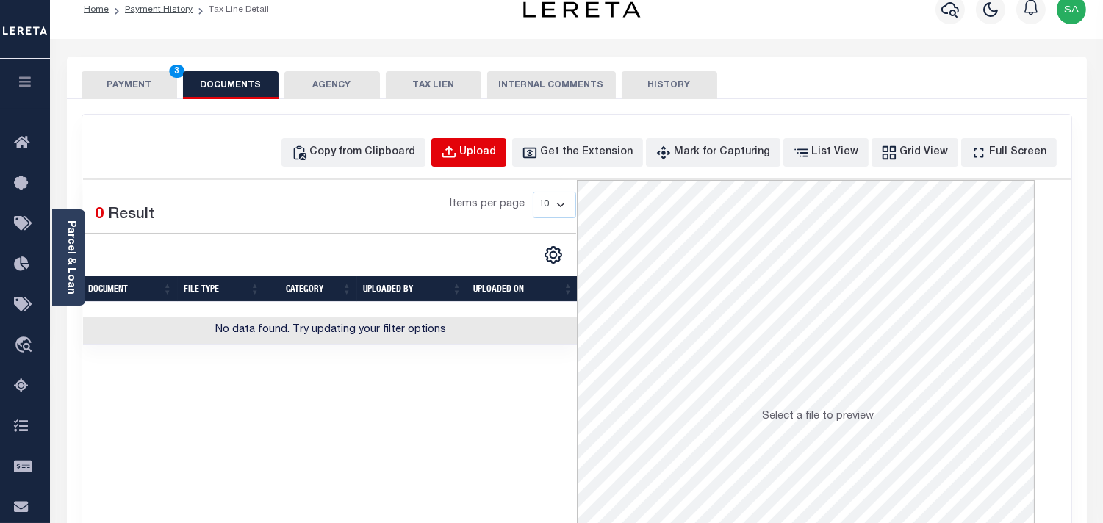
click at [497, 146] on div "Upload" at bounding box center [478, 153] width 37 height 16
select select "POP"
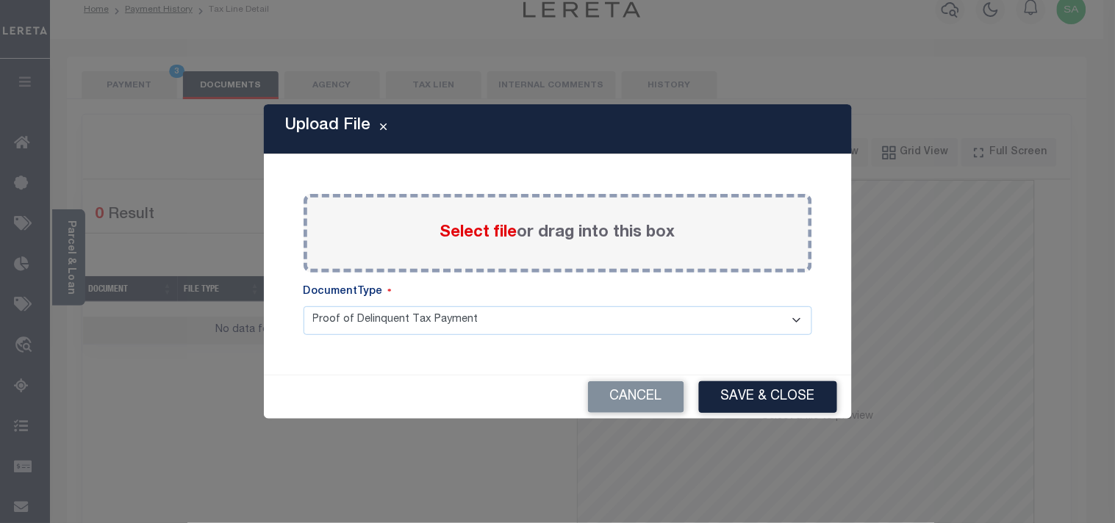
click at [453, 225] on span "Select file" at bounding box center [478, 233] width 77 height 16
click at [0, 0] on input "Select file or drag into this box" at bounding box center [0, 0] width 0 height 0
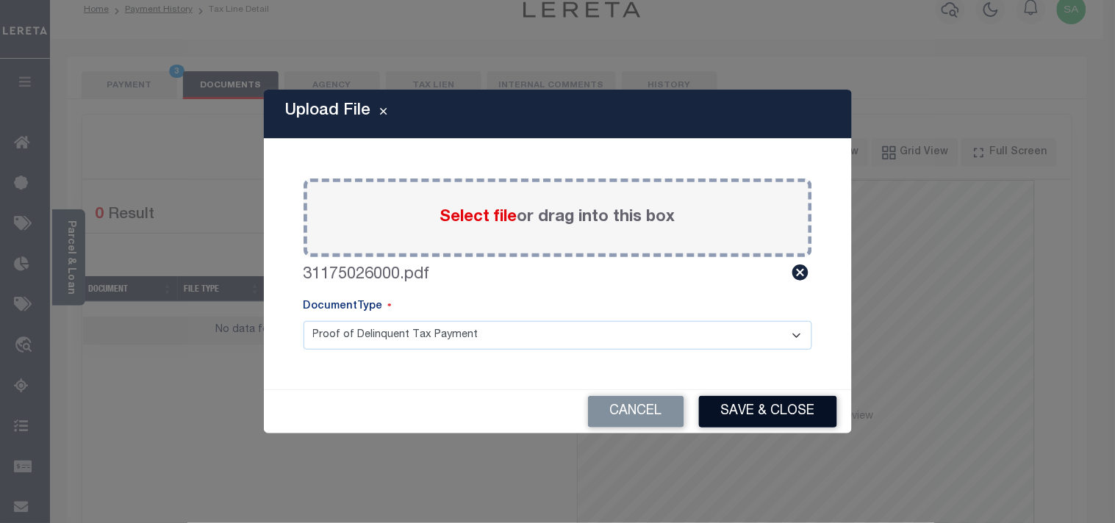
click at [797, 414] on button "Save & Close" at bounding box center [768, 412] width 138 height 32
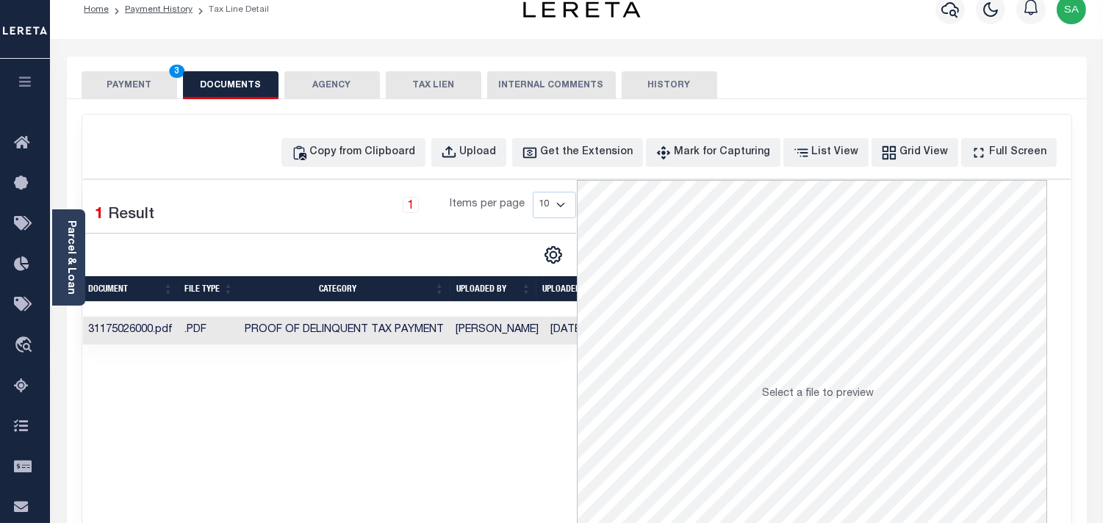
click at [137, 82] on button "PAYMENT 3" at bounding box center [130, 85] width 96 height 28
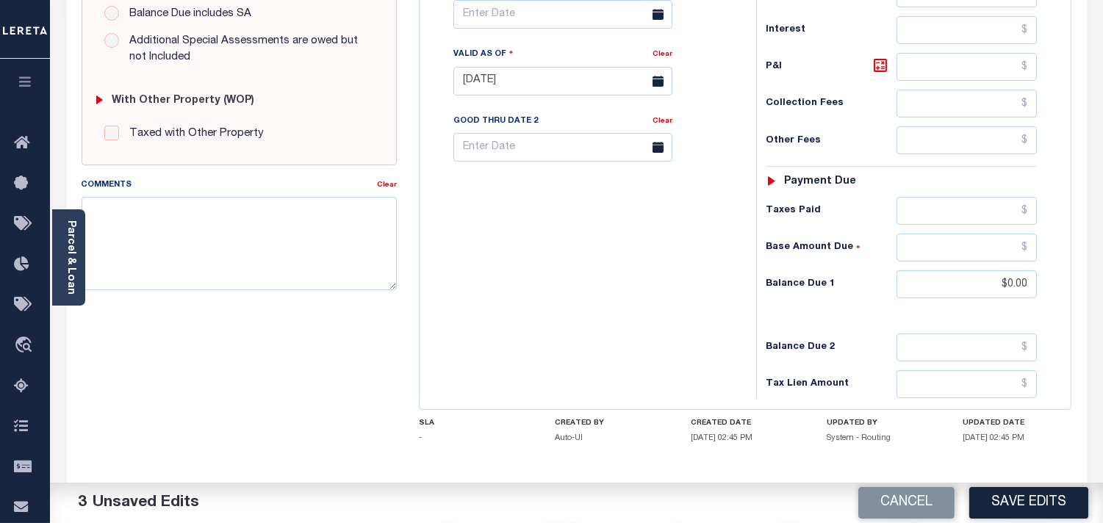
scroll to position [588, 0]
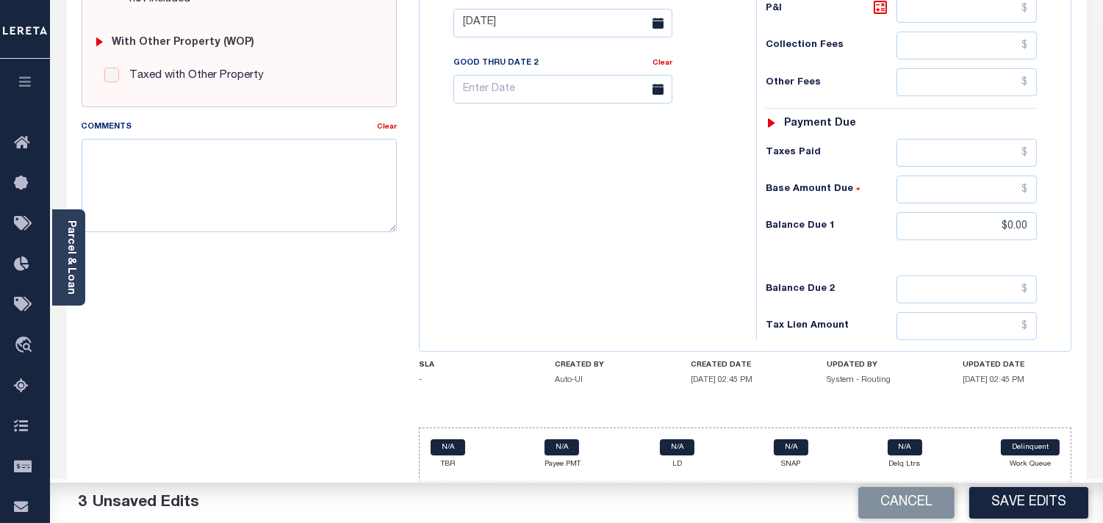
click at [365, 269] on div "SPECIAL RISK NCE Date Clear - Select Status Code -" at bounding box center [239, 22] width 337 height 944
click at [312, 202] on textarea "Comments" at bounding box center [239, 185] width 315 height 93
paste textarea "Information Taken verbally from Aaron."
click at [159, 147] on textarea "Information Taken verbally from Aaron." at bounding box center [239, 185] width 315 height 93
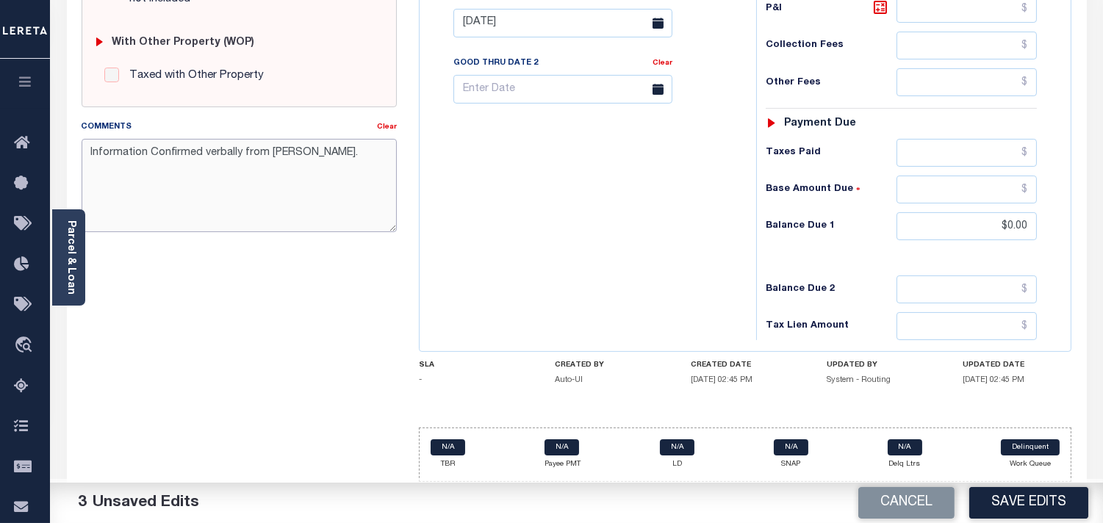
click at [285, 143] on textarea "Information Confirmed verbally from Aaron." at bounding box center [239, 185] width 315 height 93
drag, startPoint x: 312, startPoint y: 143, endPoint x: 85, endPoint y: 155, distance: 227.4
click at [85, 155] on textarea "Information Confirmed verbally from Christy." at bounding box center [239, 185] width 315 height 93
type textarea "Information Confirmed verbally from Christy."
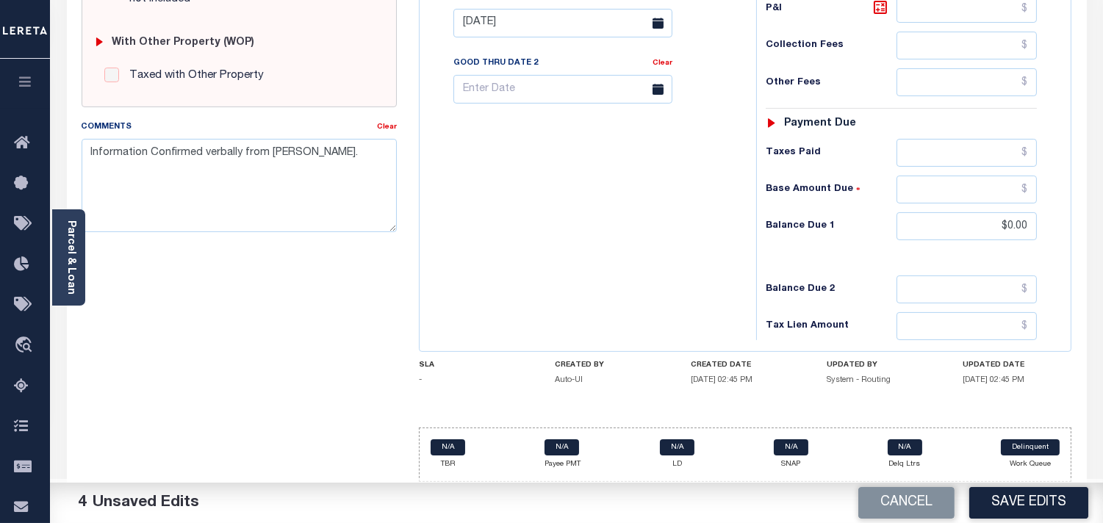
click at [606, 254] on div "Tax Bill No Multiple Payment Option Payment Plan Clear" at bounding box center [584, 15] width 322 height 649
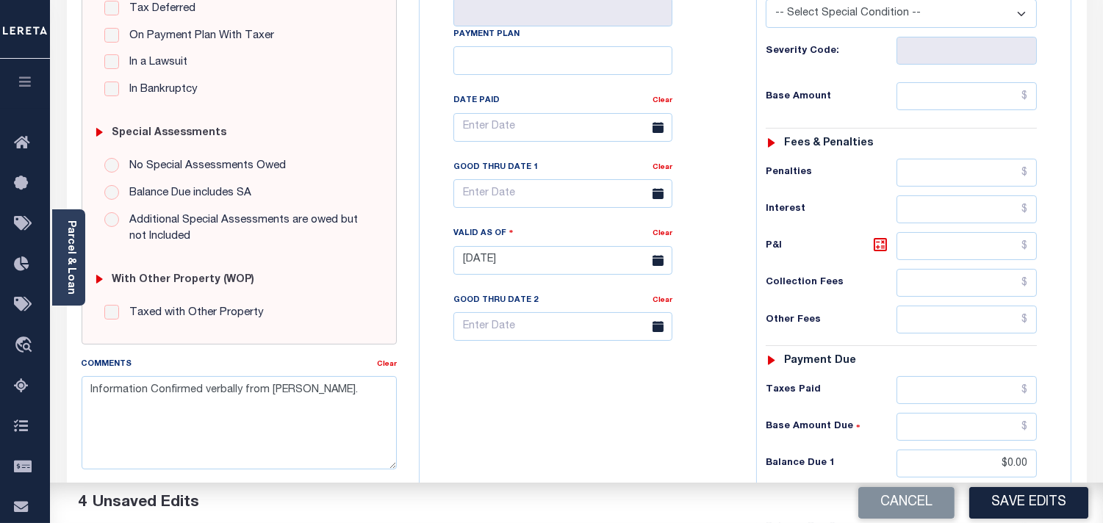
scroll to position [506, 0]
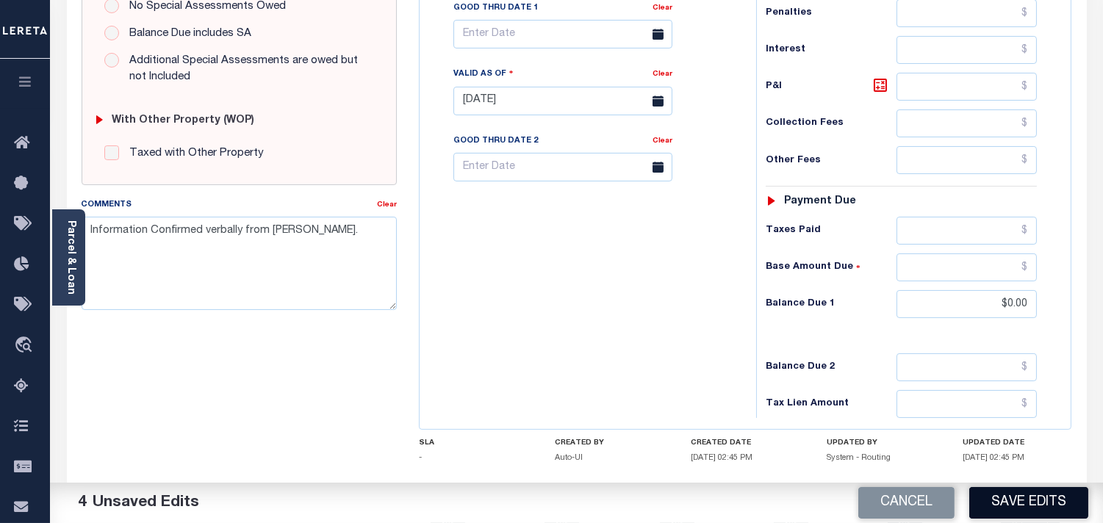
click at [1024, 507] on button "Save Edits" at bounding box center [1028, 503] width 119 height 32
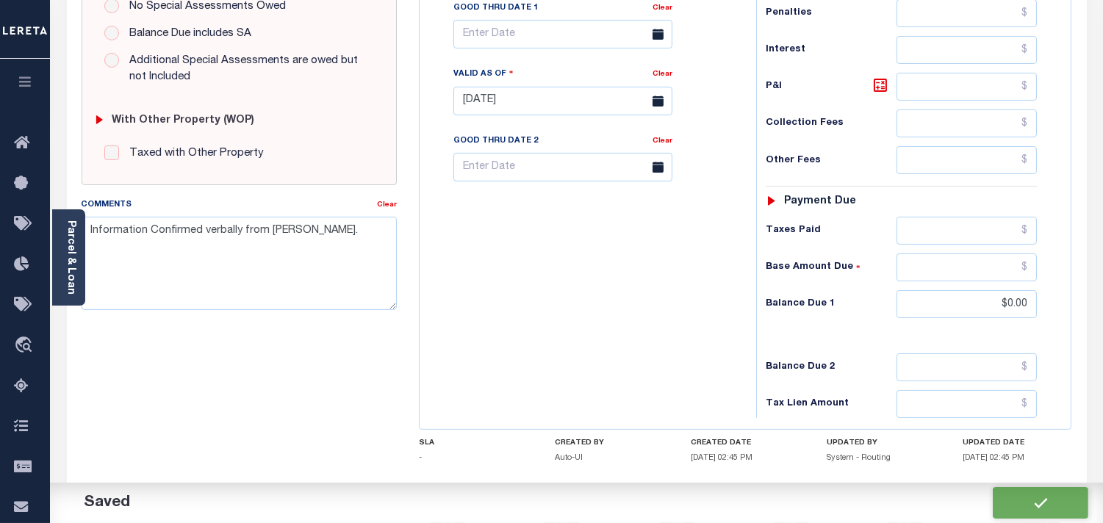
checkbox input "false"
type input "$0"
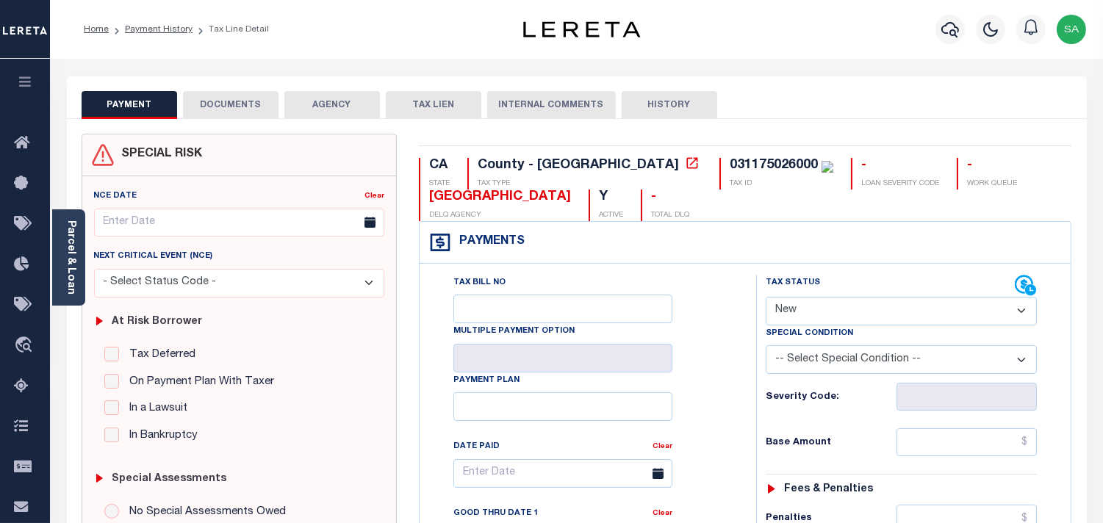
drag, startPoint x: 819, startPoint y: 310, endPoint x: 814, endPoint y: 326, distance: 16.3
click at [816, 317] on select "- Select Status Code - Open Due/Unpaid Paid Incomplete No Tax Due Internal Refu…" at bounding box center [901, 311] width 271 height 29
select select "PYD"
click at [766, 298] on select "- Select Status Code - Open Due/Unpaid Paid Incomplete No Tax Due Internal Refu…" at bounding box center [901, 311] width 271 height 29
type input "09/04/2025"
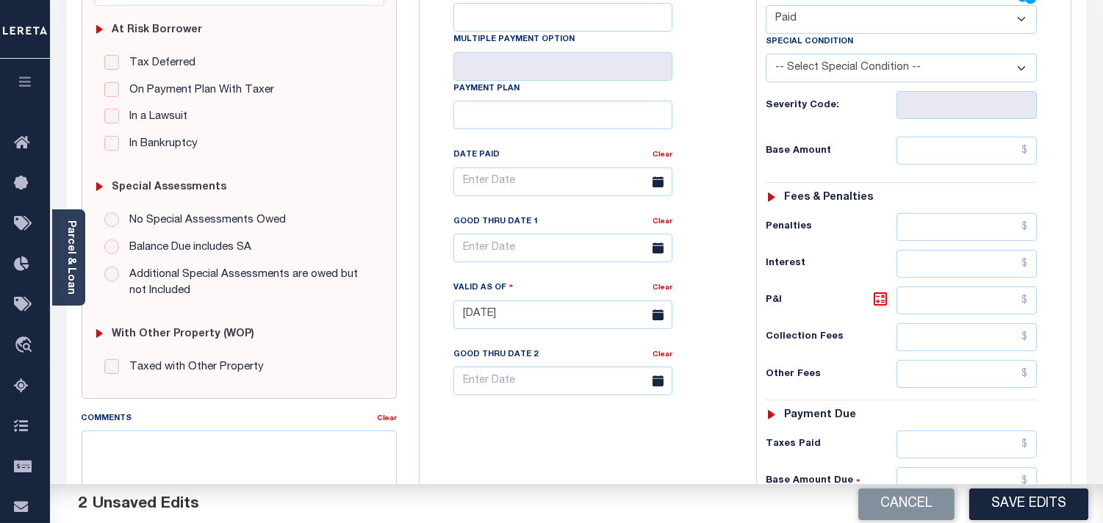
scroll to position [408, 0]
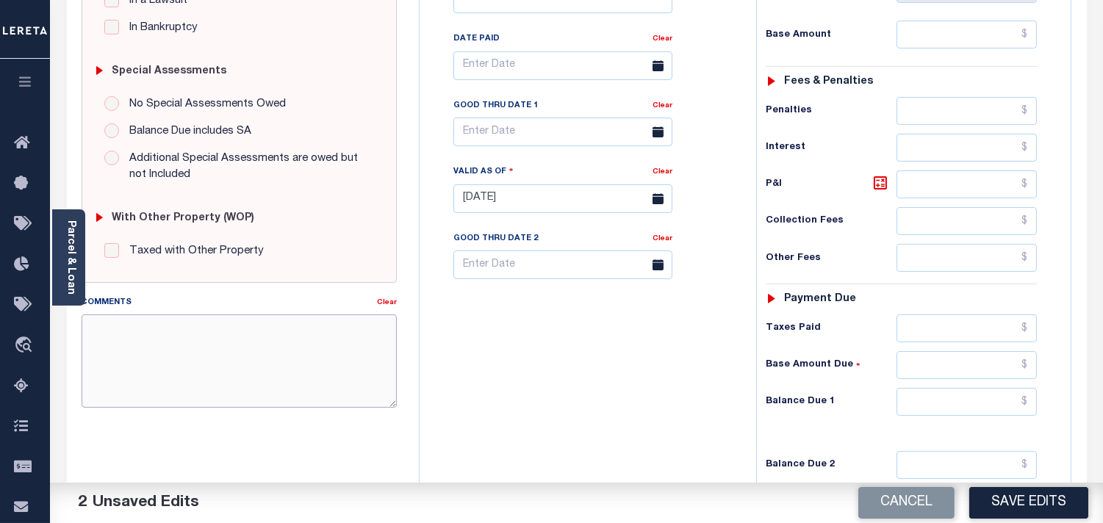
click at [329, 365] on textarea "Comments" at bounding box center [239, 361] width 315 height 93
paste textarea "Information Confirmed verbally from Christy."
type textarea "Information Confirmed verbally from Christy."
click at [987, 407] on input "text" at bounding box center [967, 402] width 140 height 28
type input "$0.00"
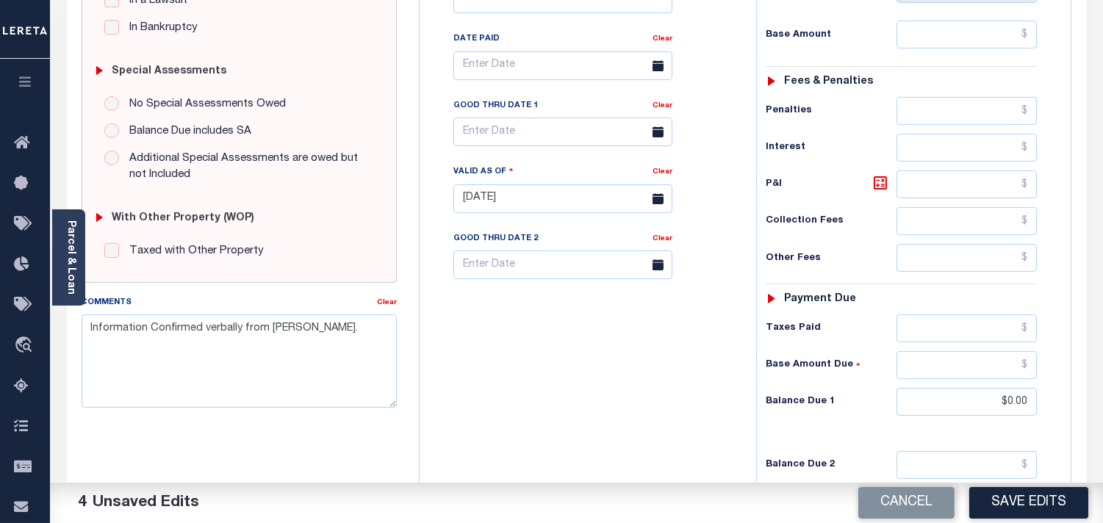
click at [678, 408] on div "Tax Bill No Multiple Payment Option Payment Plan Clear" at bounding box center [584, 191] width 322 height 649
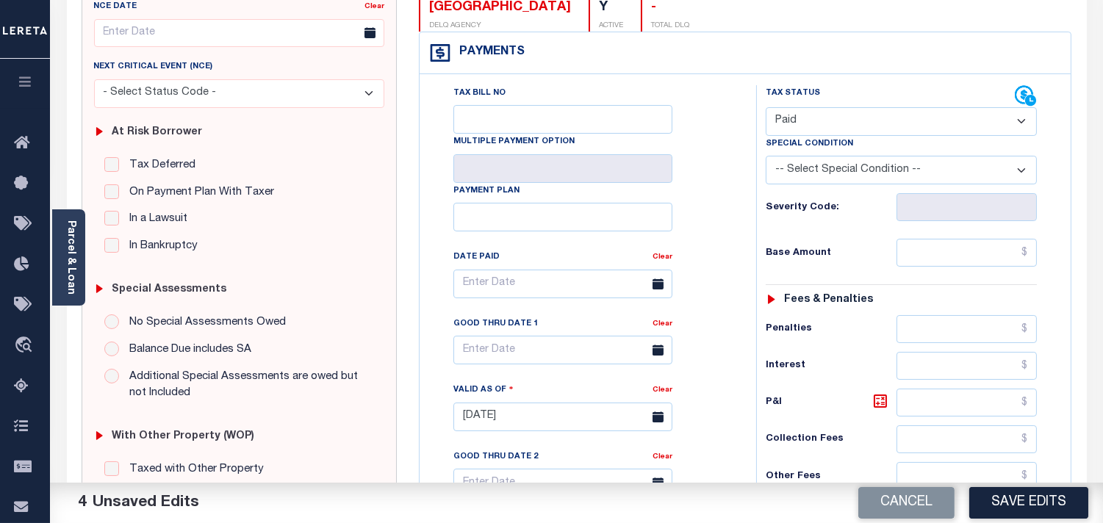
scroll to position [0, 0]
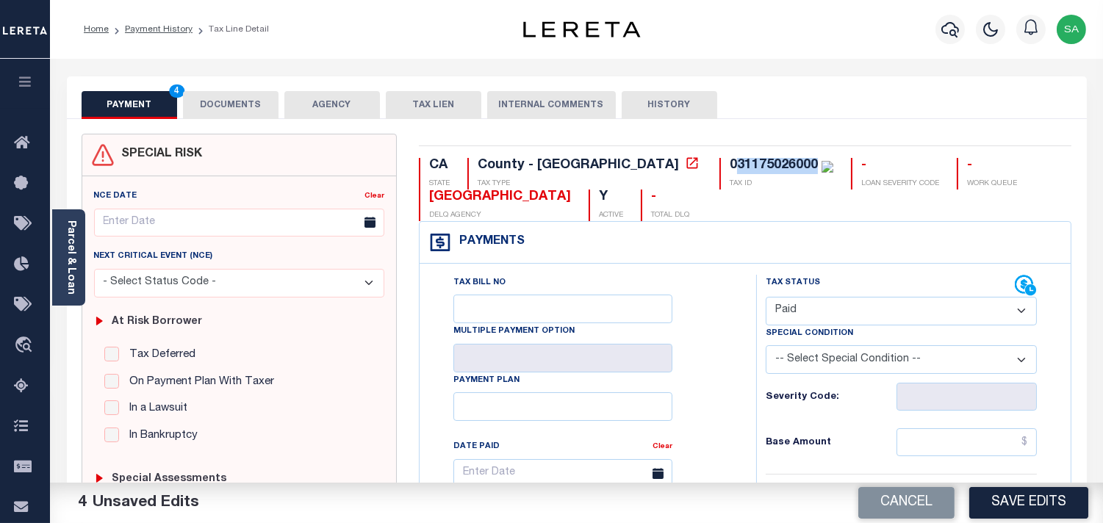
drag, startPoint x: 614, startPoint y: 165, endPoint x: 692, endPoint y: 165, distance: 77.9
click at [730, 165] on div "031175026000" at bounding box center [774, 165] width 88 height 13
copy div "31175026000"
click at [253, 93] on button "DOCUMENTS" at bounding box center [231, 105] width 96 height 28
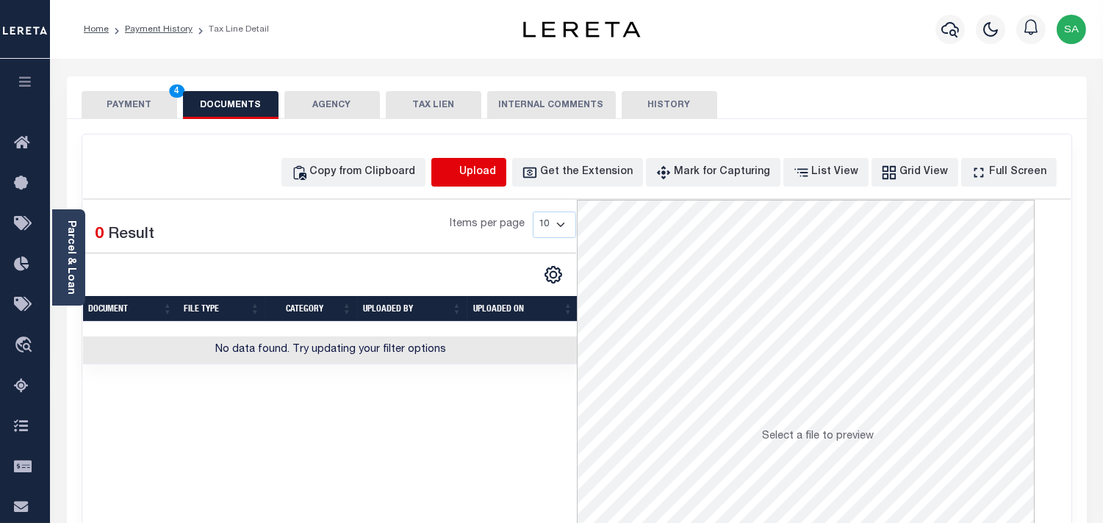
click at [455, 169] on icon "button" at bounding box center [448, 171] width 13 height 12
select select "POP"
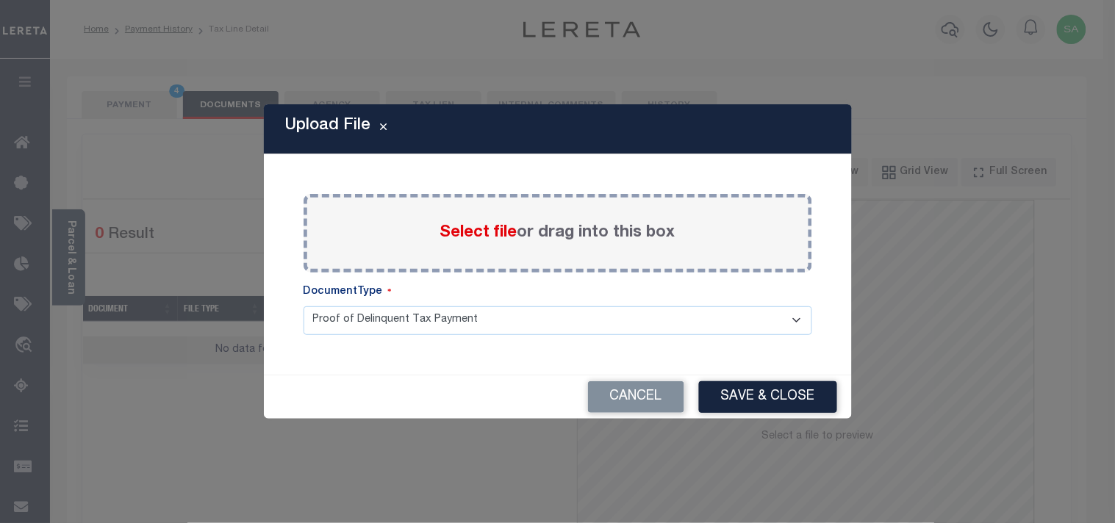
click at [469, 236] on span "Select file" at bounding box center [478, 233] width 77 height 16
click at [0, 0] on input "Select file or drag into this box" at bounding box center [0, 0] width 0 height 0
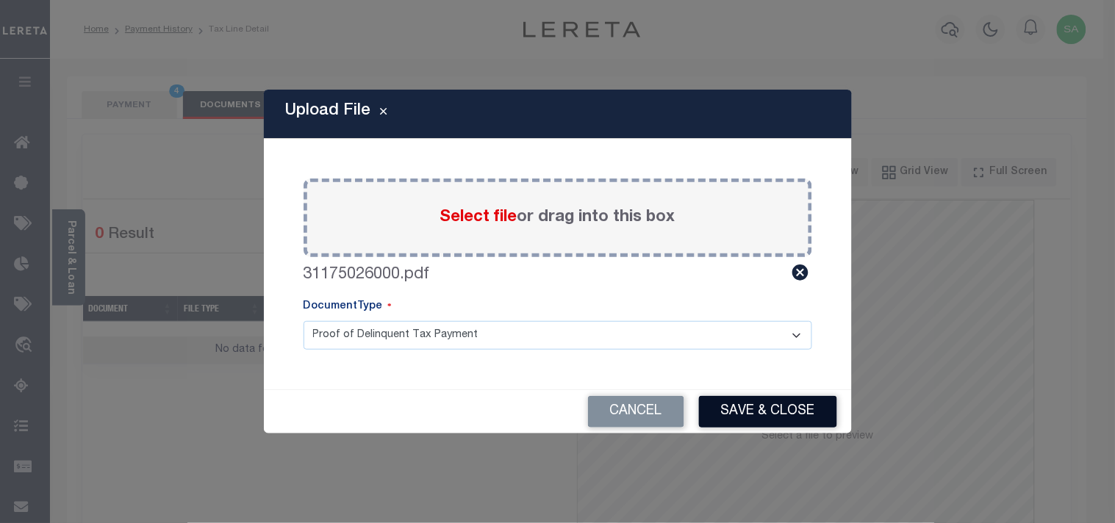
click at [798, 414] on button "Save & Close" at bounding box center [768, 412] width 138 height 32
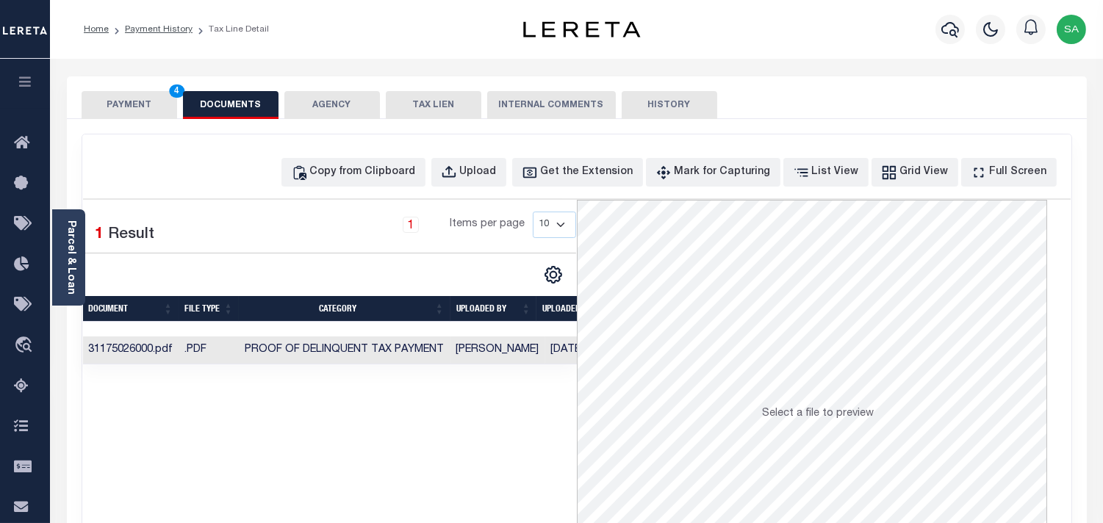
click at [152, 120] on div "SPECIAL RISK NCE Date Clear" at bounding box center [577, 392] width 1020 height 546
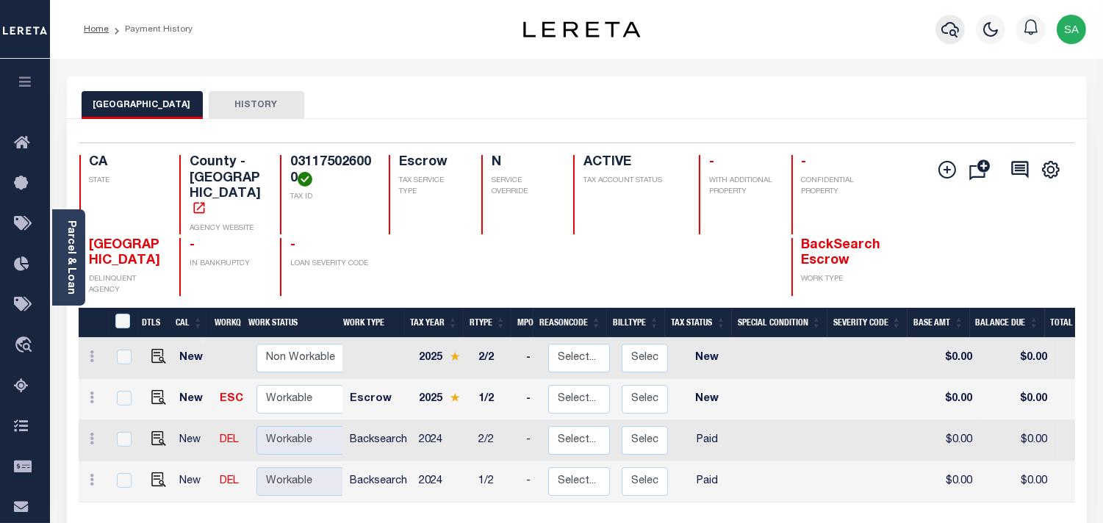
click at [950, 27] on icon "button" at bounding box center [950, 30] width 18 height 18
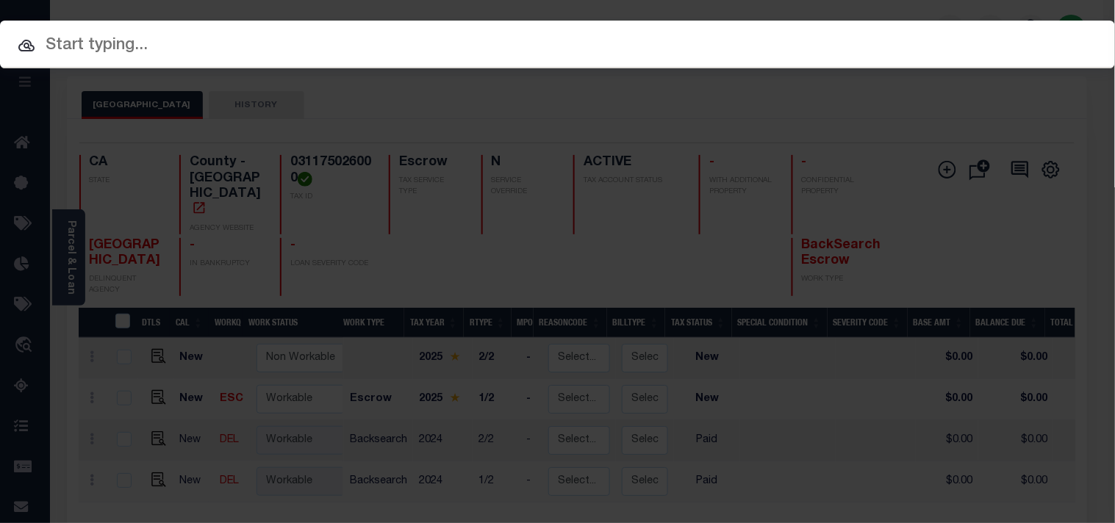
click at [847, 35] on input "text" at bounding box center [557, 46] width 1115 height 26
paste input "40004923"
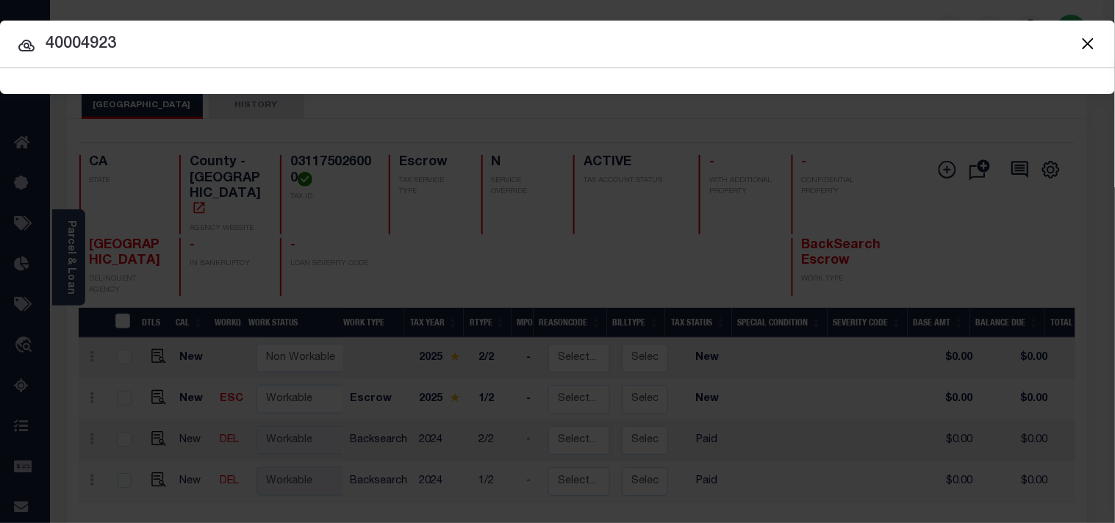
type input "40004923"
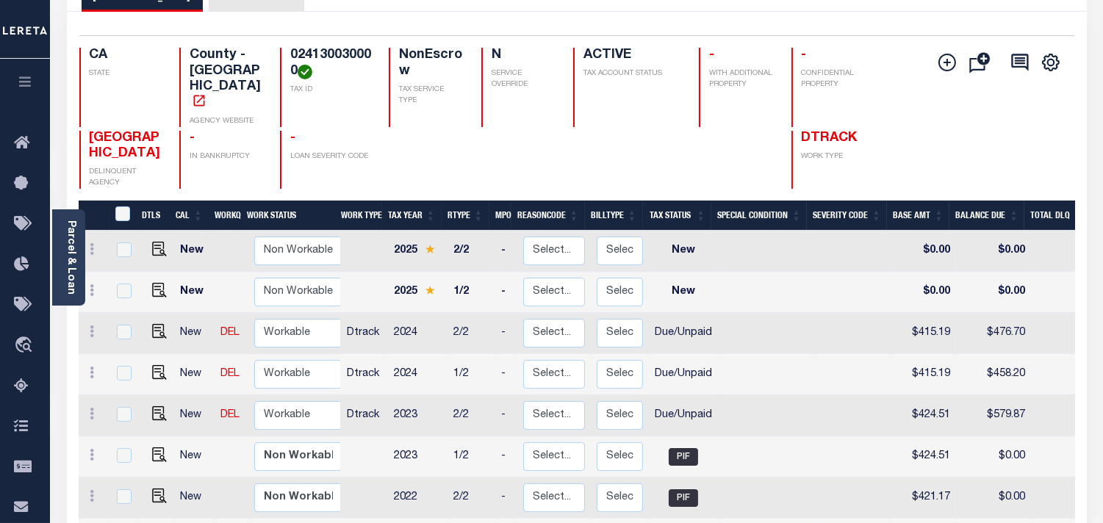
scroll to position [82, 0]
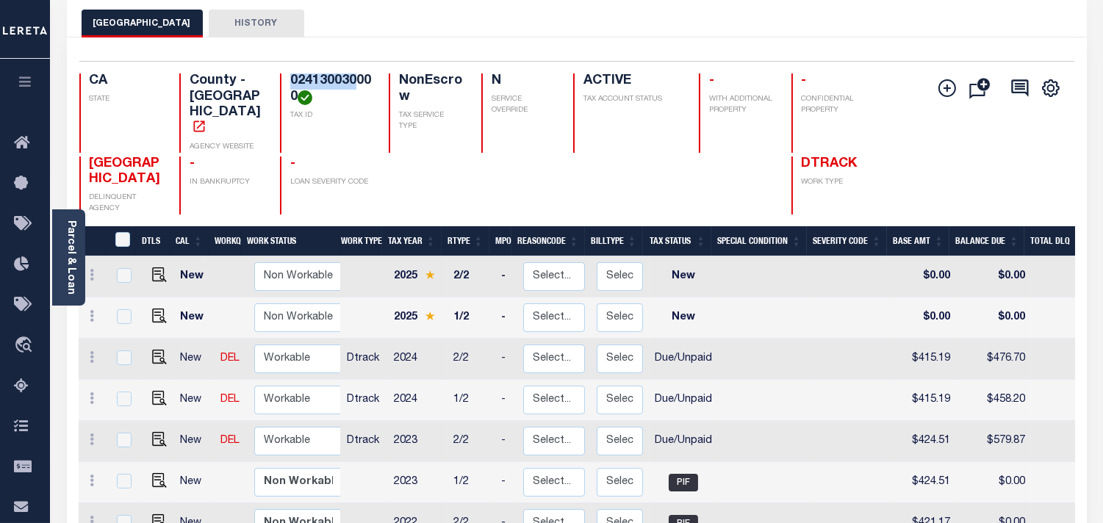
drag, startPoint x: 287, startPoint y: 79, endPoint x: 356, endPoint y: 79, distance: 68.4
click at [356, 79] on div "024130030000 TAX ID" at bounding box center [325, 112] width 91 height 79
click at [158, 432] on img "" at bounding box center [159, 439] width 15 height 15
checkbox input "true"
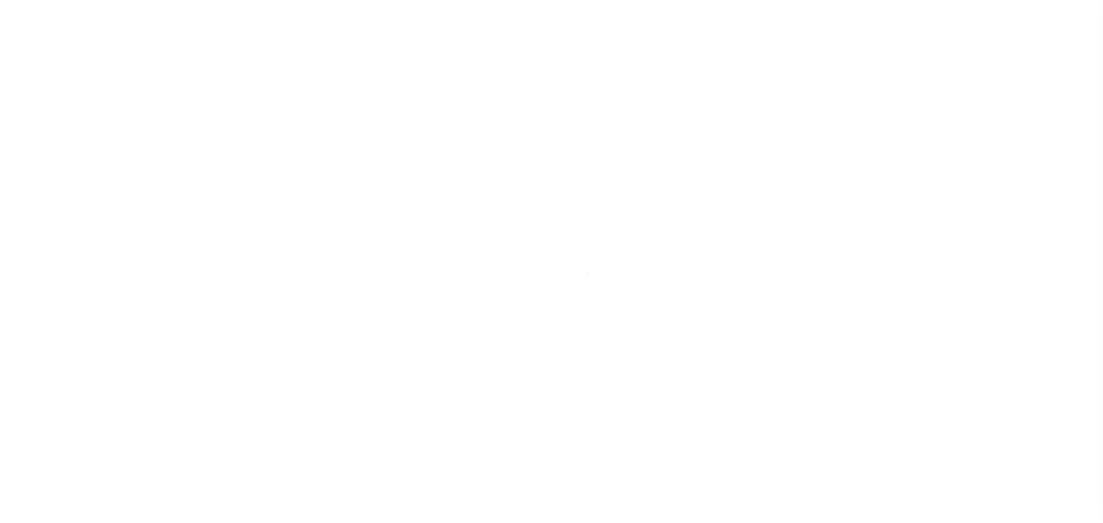
select select "DUE"
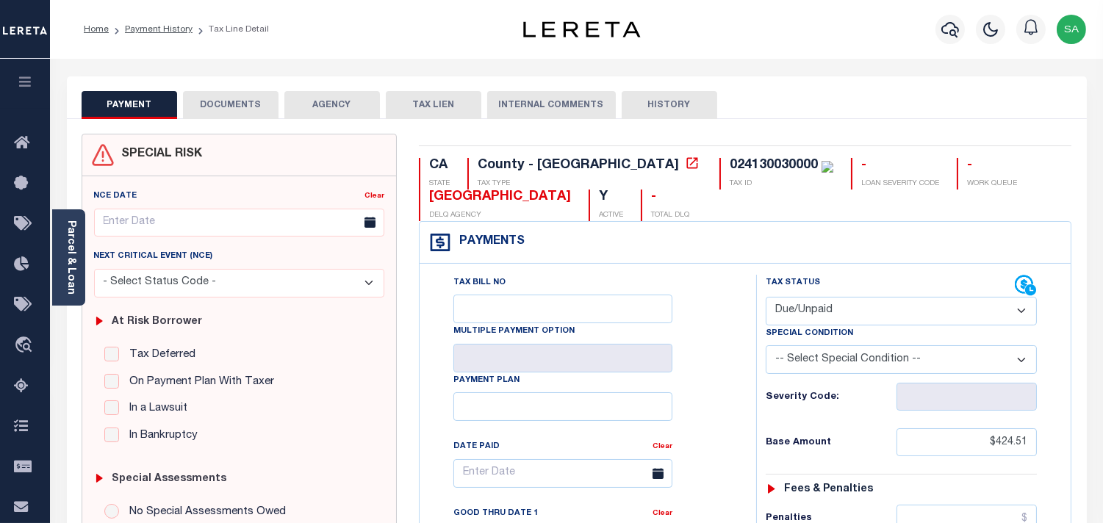
drag, startPoint x: 70, startPoint y: 269, endPoint x: 140, endPoint y: 257, distance: 70.8
click at [70, 269] on link "Parcel & Loan" at bounding box center [70, 257] width 10 height 74
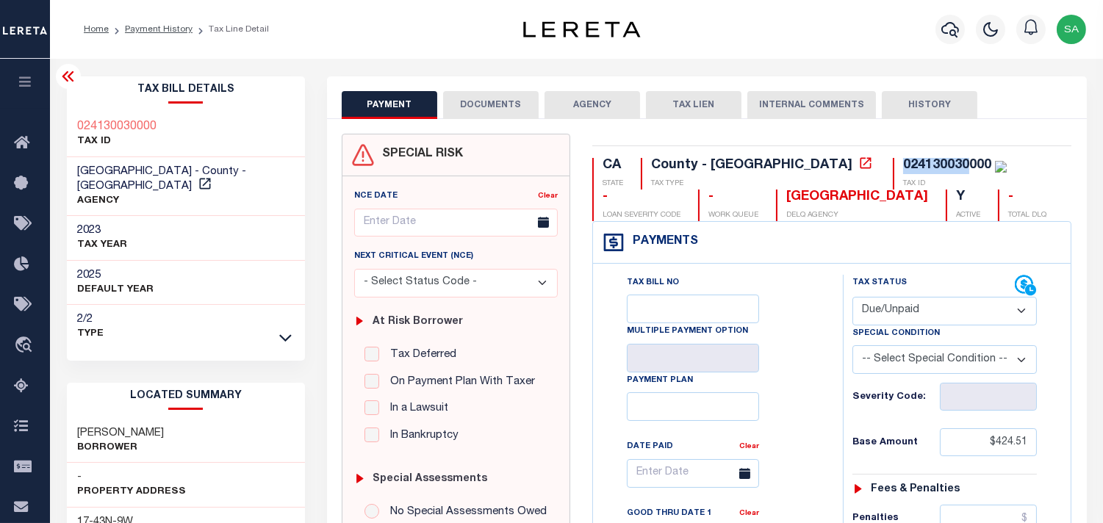
drag, startPoint x: 777, startPoint y: 169, endPoint x: 843, endPoint y: 162, distance: 66.5
click at [893, 162] on div "024130030000 TAX ID" at bounding box center [950, 174] width 114 height 32
click at [788, 309] on div "Tax Bill No Multiple Payment Option Payment Plan Clear" at bounding box center [714, 481] width 213 height 412
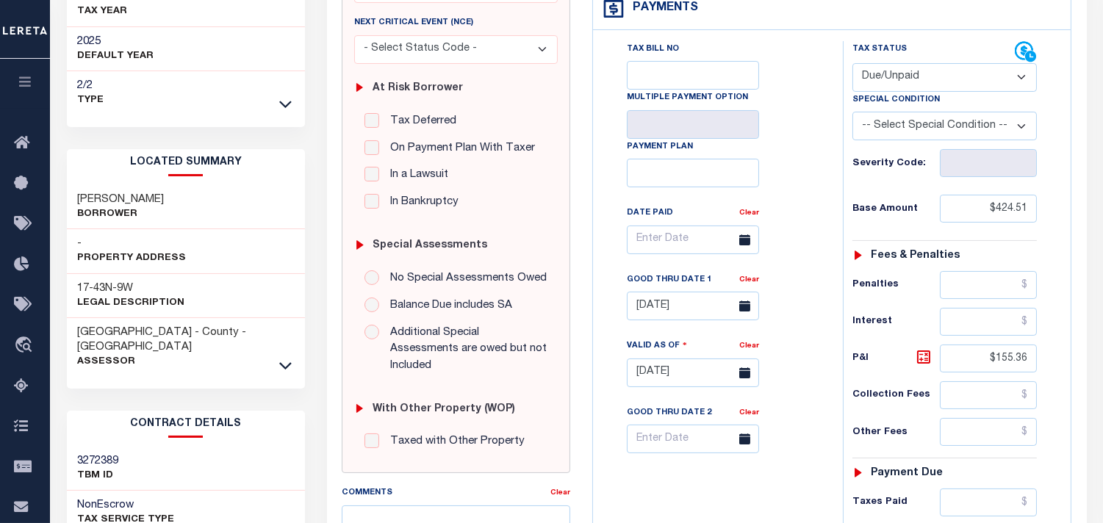
scroll to position [326, 0]
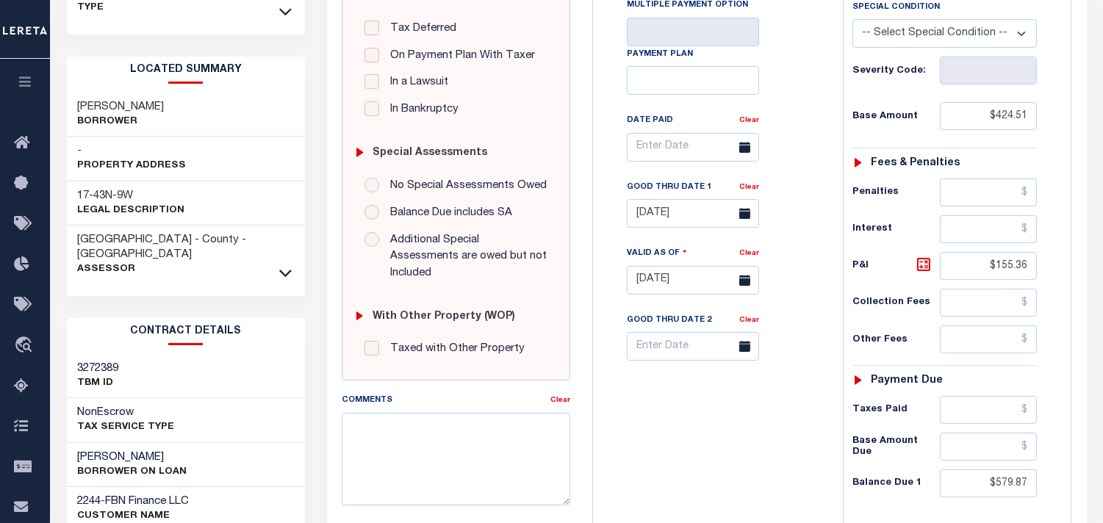
click at [780, 294] on div "Tax Bill No Multiple Payment Option Payment Plan Clear" at bounding box center [714, 155] width 213 height 412
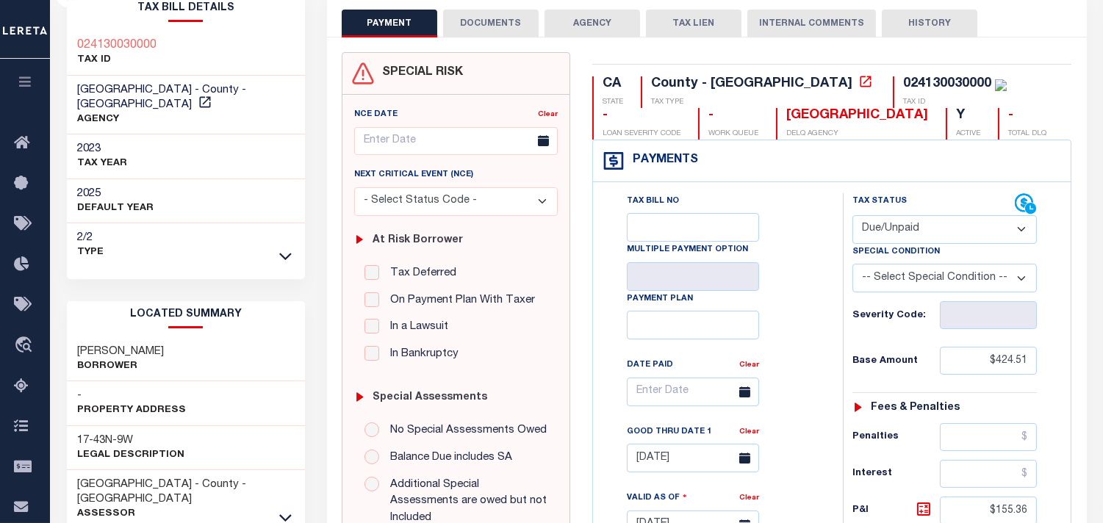
scroll to position [0, 0]
